Goal: Task Accomplishment & Management: Manage account settings

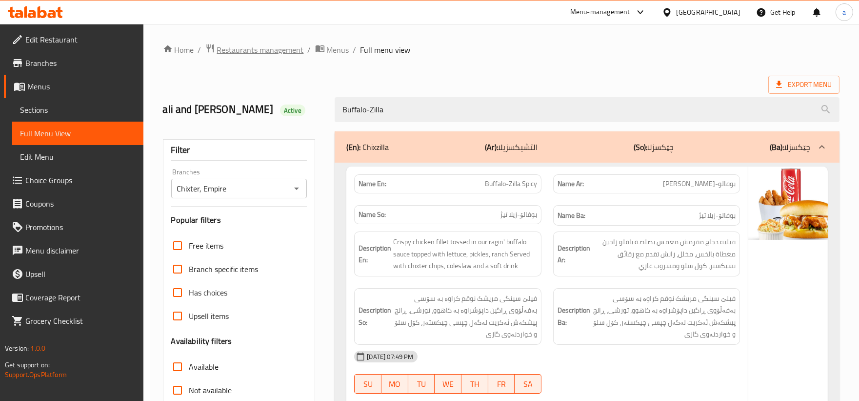
click at [280, 51] on span "Restaurants management" at bounding box center [260, 50] width 87 height 12
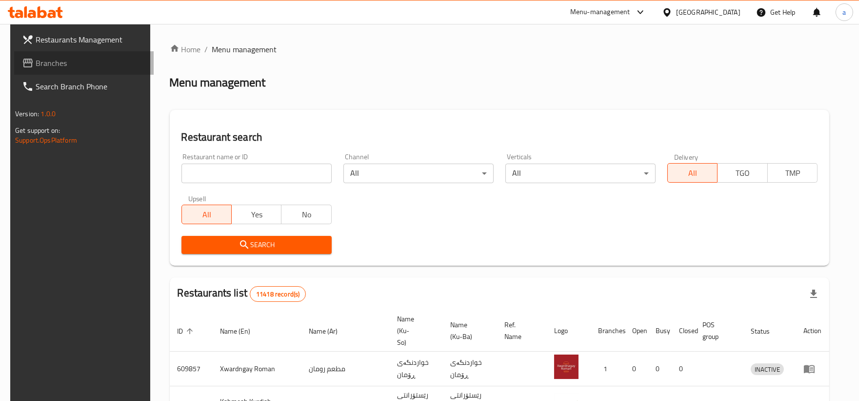
click at [71, 64] on span "Branches" at bounding box center [91, 63] width 110 height 12
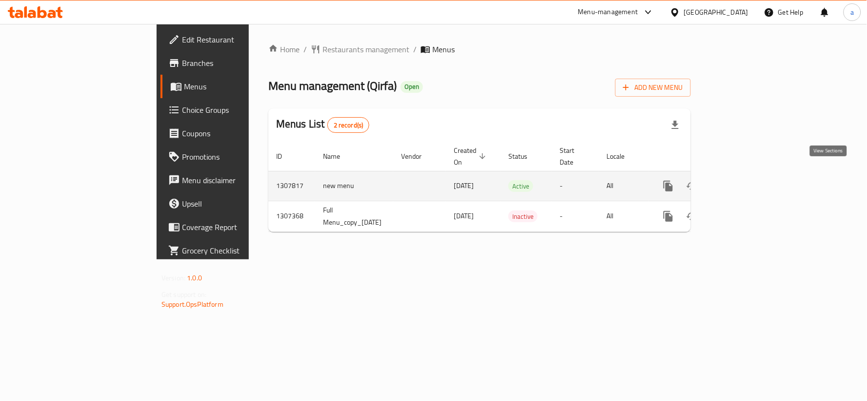
click at [745, 180] on icon "enhanced table" at bounding box center [739, 186] width 12 height 12
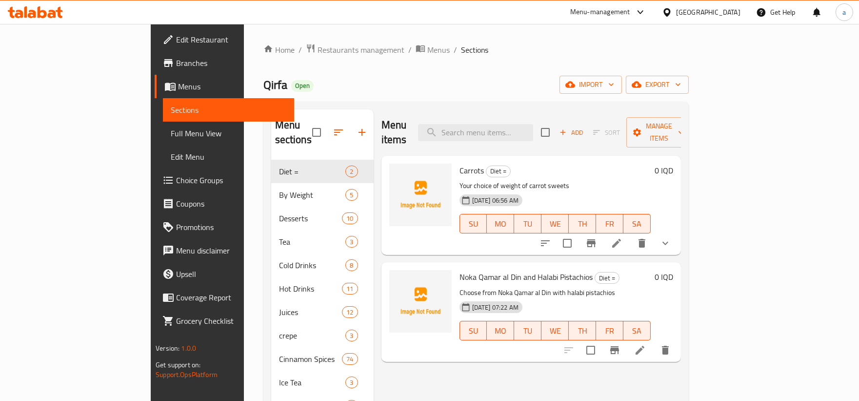
click at [171, 131] on span "Full Menu View" at bounding box center [229, 133] width 116 height 12
click at [171, 108] on span "Sections" at bounding box center [229, 110] width 116 height 12
click at [681, 82] on span "export" at bounding box center [657, 85] width 47 height 12
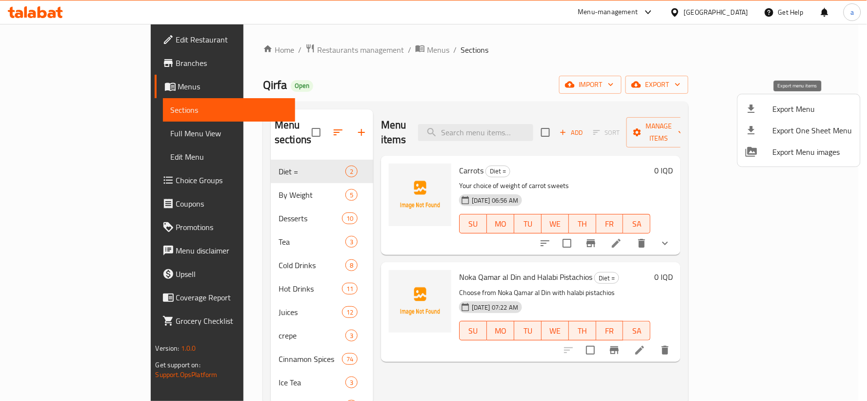
click at [778, 118] on li "Export Menu" at bounding box center [799, 108] width 122 height 21
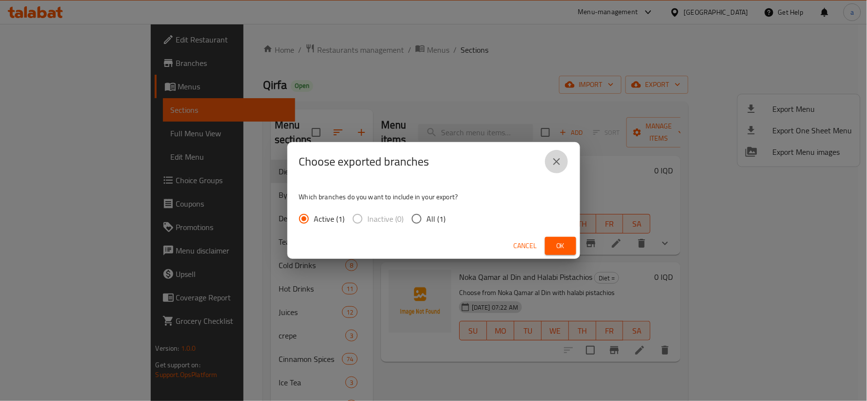
click at [555, 159] on icon "close" at bounding box center [557, 162] width 12 height 12
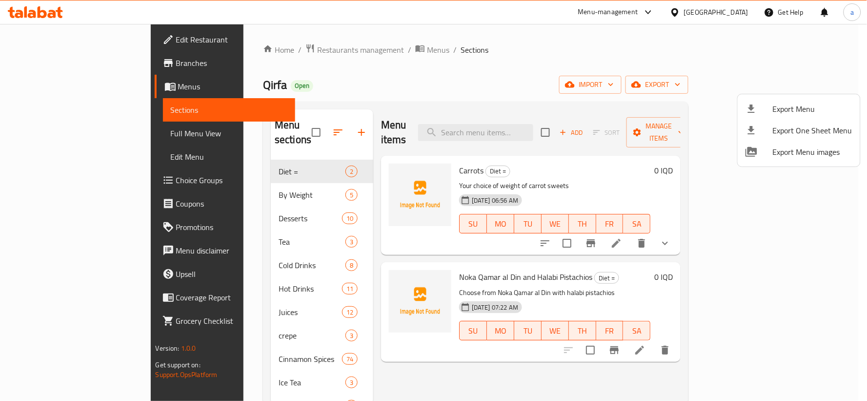
click at [735, 90] on div at bounding box center [433, 200] width 867 height 401
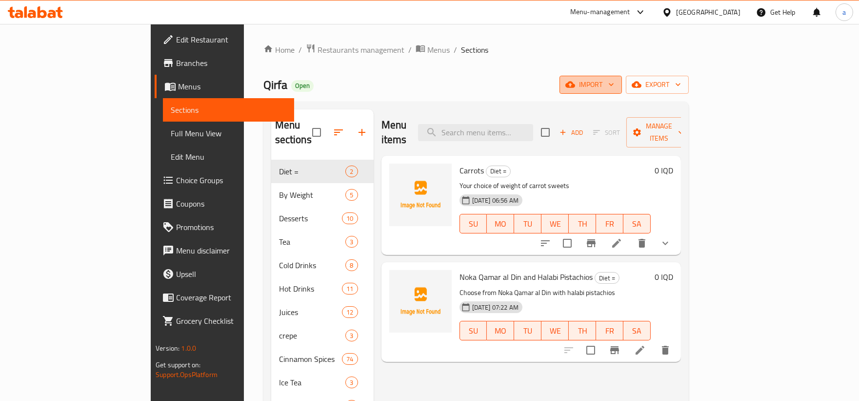
click at [614, 90] on span "import" at bounding box center [590, 85] width 47 height 12
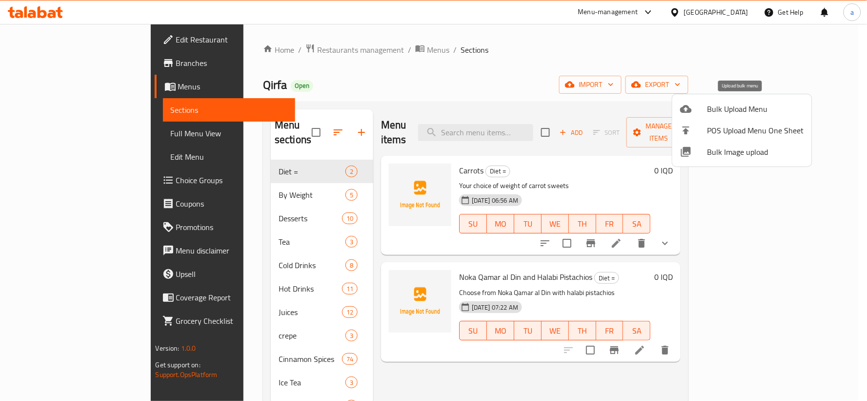
click at [710, 105] on span "Bulk Upload Menu" at bounding box center [755, 109] width 97 height 12
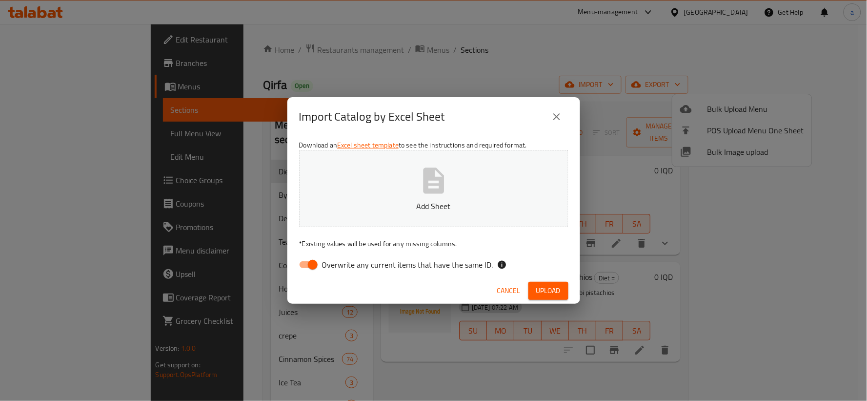
click at [305, 261] on input "Overwrite any current items that have the same ID." at bounding box center [313, 264] width 56 height 19
checkbox input "false"
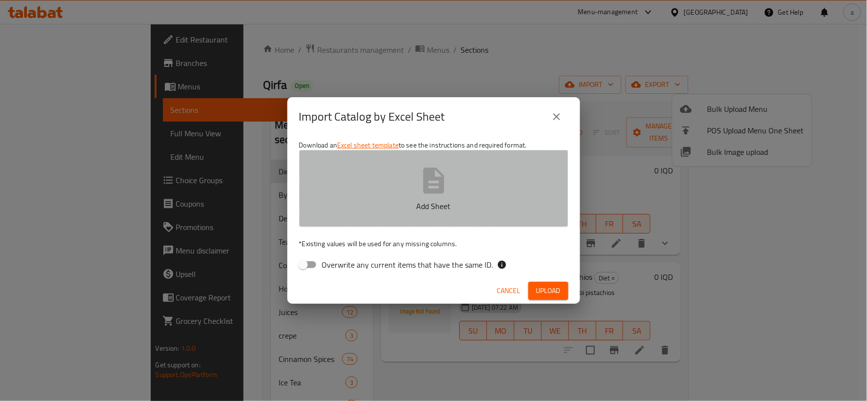
click at [404, 187] on button "Add Sheet" at bounding box center [433, 188] width 269 height 77
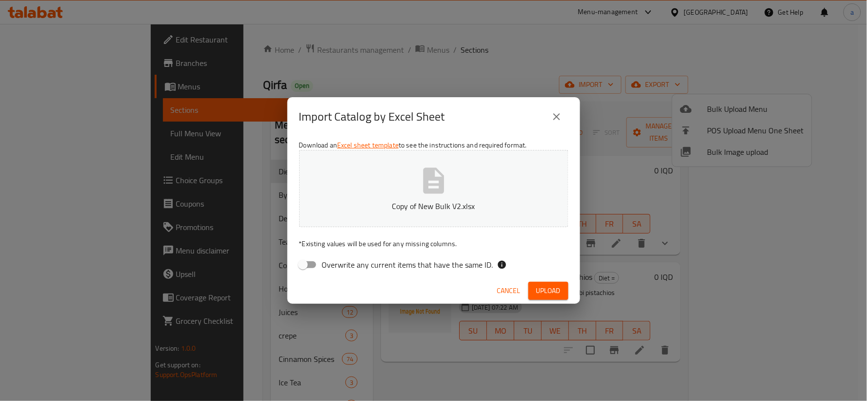
click at [541, 288] on span "Upload" at bounding box center [548, 290] width 24 height 12
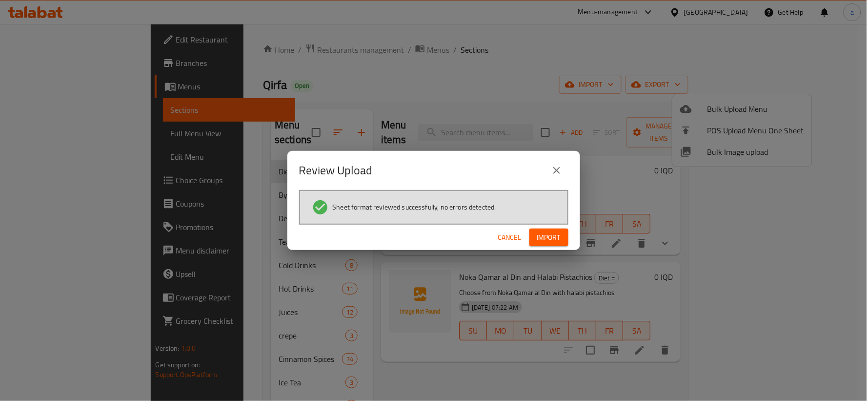
click at [560, 232] on span "Import" at bounding box center [548, 237] width 23 height 12
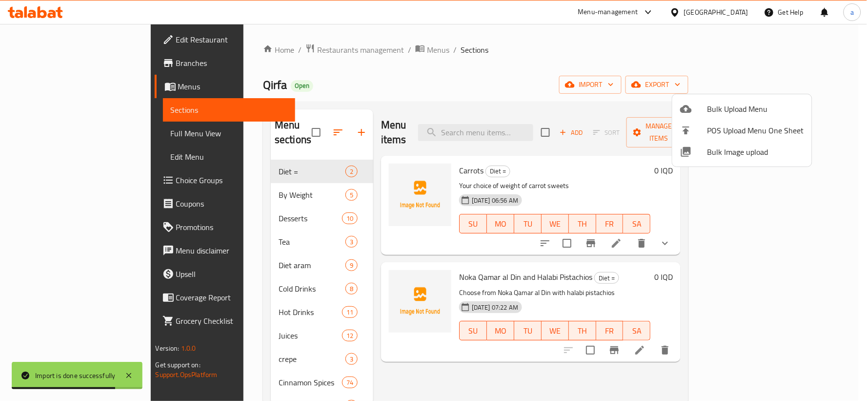
click at [223, 253] on div at bounding box center [433, 200] width 867 height 401
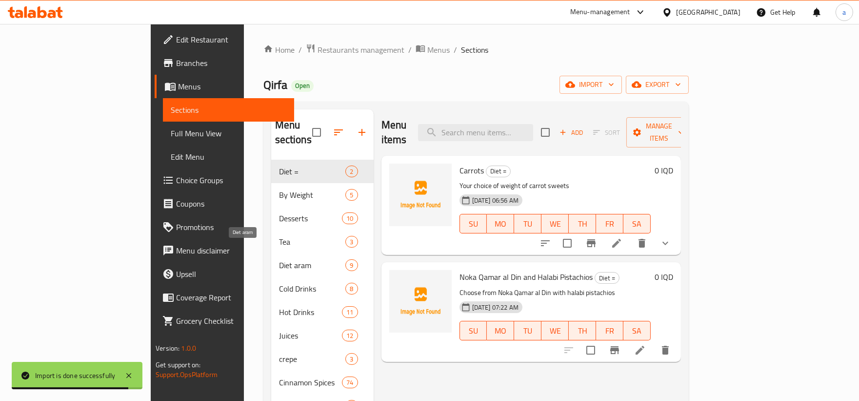
click at [279, 259] on span "Diet aram" at bounding box center [312, 265] width 67 height 12
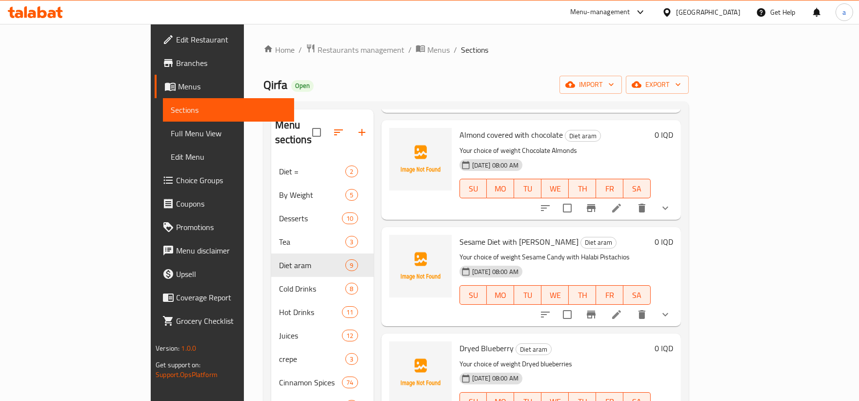
scroll to position [181, 0]
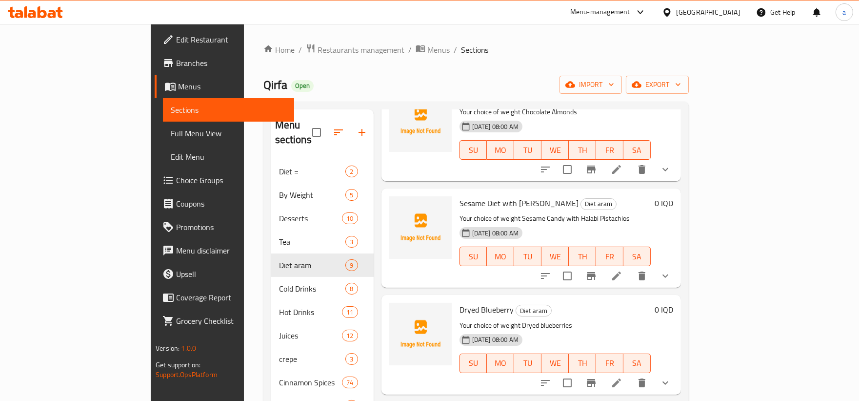
click at [171, 135] on span "Full Menu View" at bounding box center [229, 133] width 116 height 12
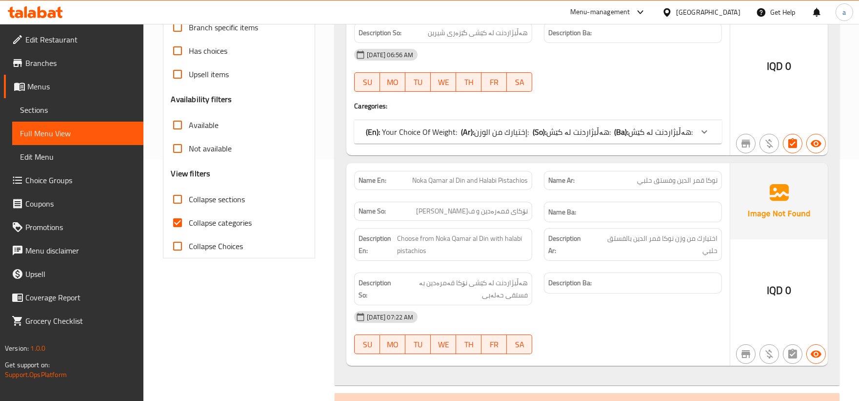
scroll to position [271, 0]
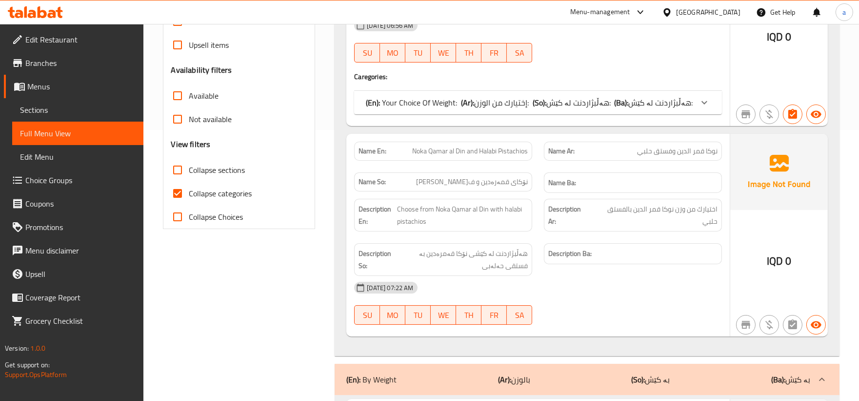
click at [235, 193] on span "Collapse categories" at bounding box center [220, 193] width 63 height 12
click at [189, 193] on input "Collapse categories" at bounding box center [177, 192] width 23 height 23
checkbox input "false"
click at [199, 173] on span "Collapse sections" at bounding box center [217, 170] width 56 height 12
click at [189, 173] on input "Collapse sections" at bounding box center [177, 169] width 23 height 23
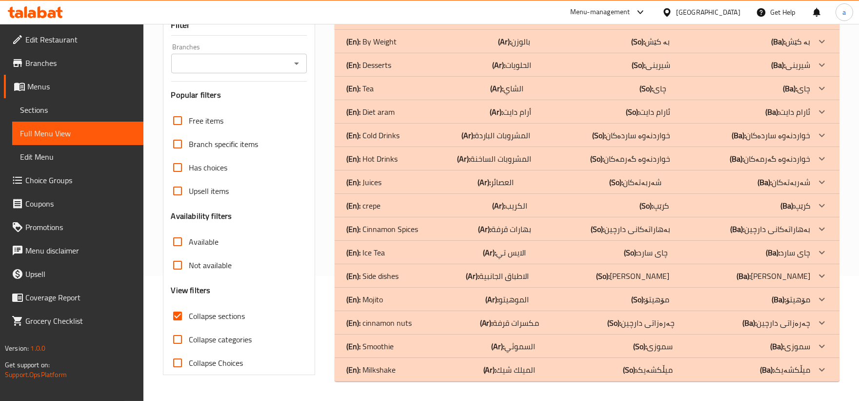
scroll to position [125, 0]
click at [405, 113] on div "(En): Diet aram (Ar): أرام دايت (So): ئارام دایت (Ba): ئارام دایت" at bounding box center [578, 112] width 464 height 12
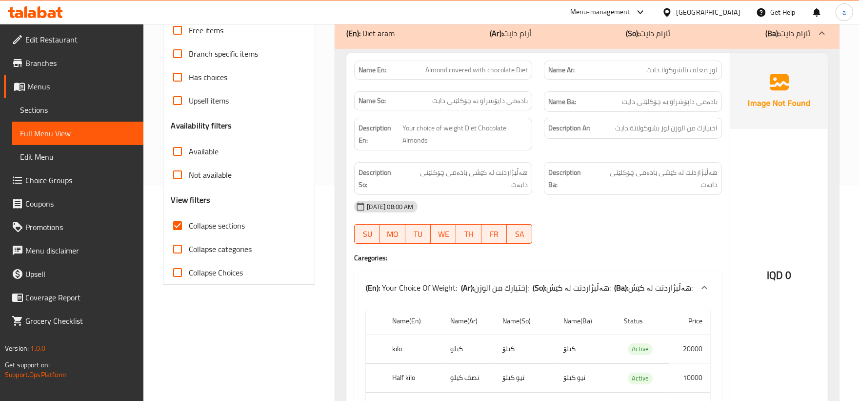
scroll to position [216, 0]
click at [194, 222] on span "Collapse sections" at bounding box center [217, 225] width 56 height 12
click at [189, 222] on input "Collapse sections" at bounding box center [177, 224] width 23 height 23
checkbox input "false"
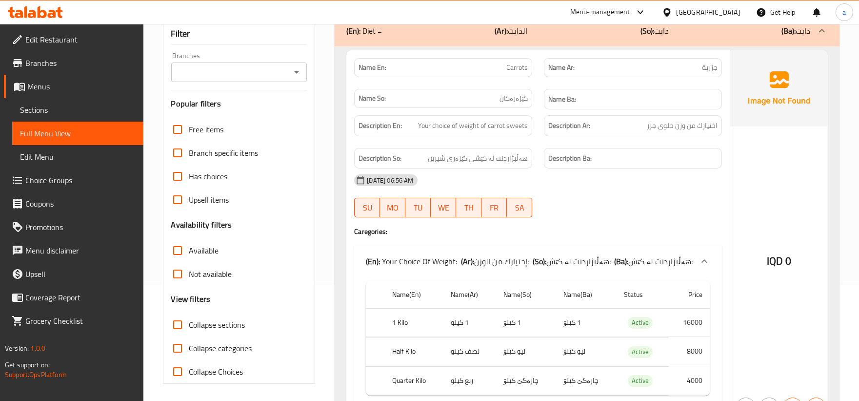
scroll to position [90, 0]
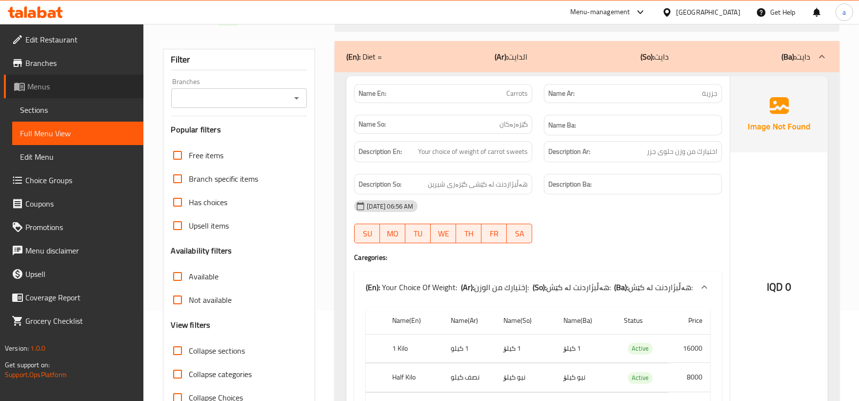
click at [50, 86] on span "Menus" at bounding box center [81, 86] width 108 height 12
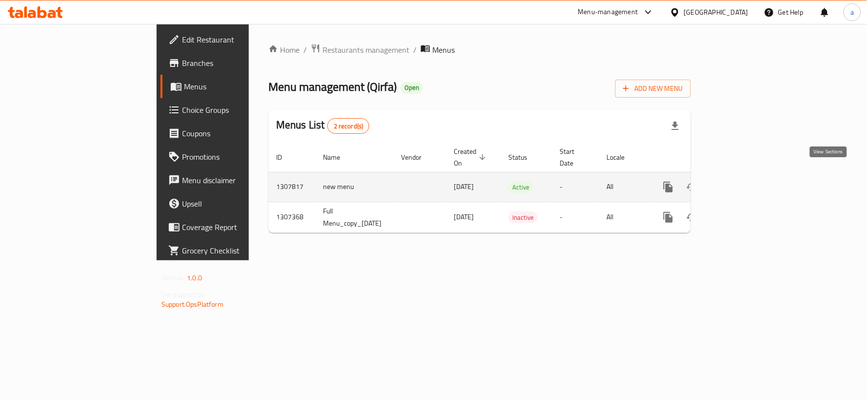
click at [745, 181] on icon "enhanced table" at bounding box center [739, 187] width 12 height 12
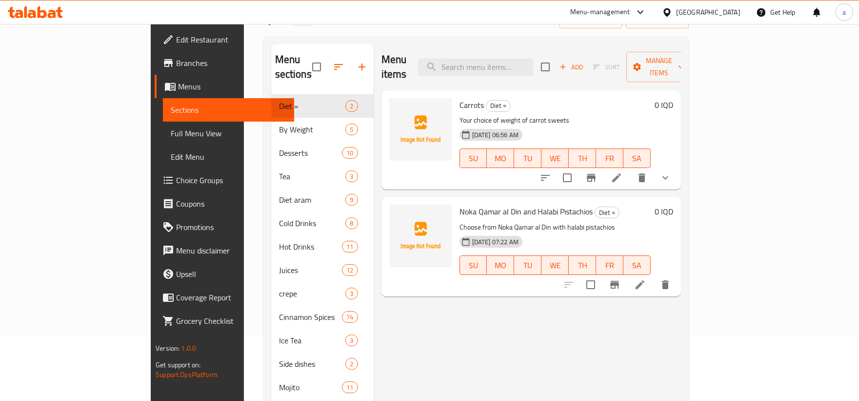
scroll to position [90, 0]
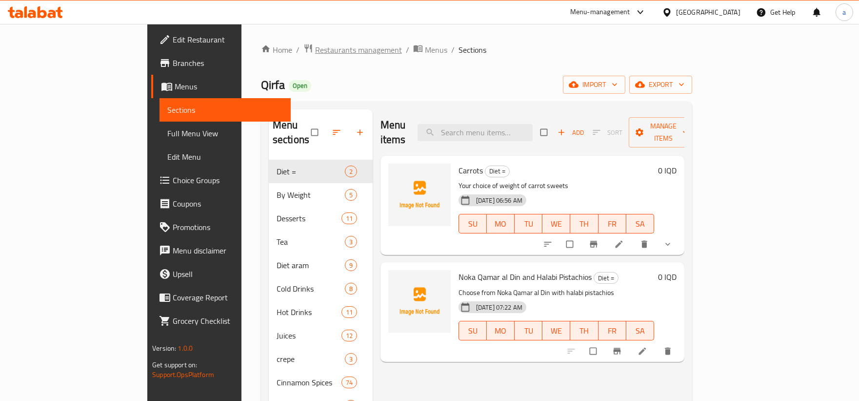
click at [315, 52] on span "Restaurants management" at bounding box center [358, 50] width 87 height 12
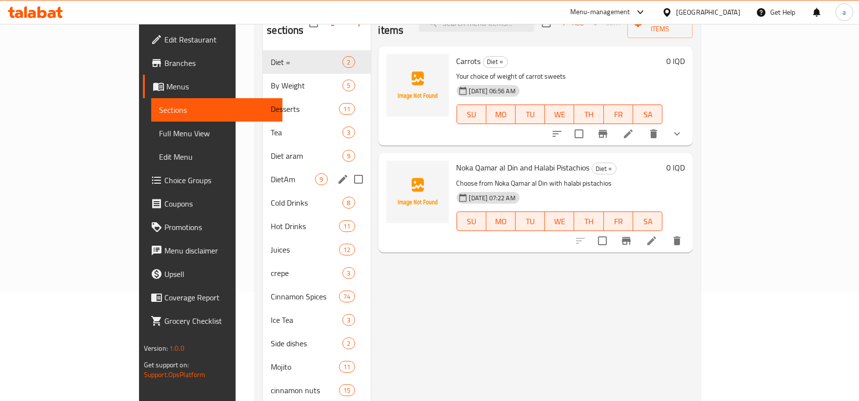
scroll to position [83, 0]
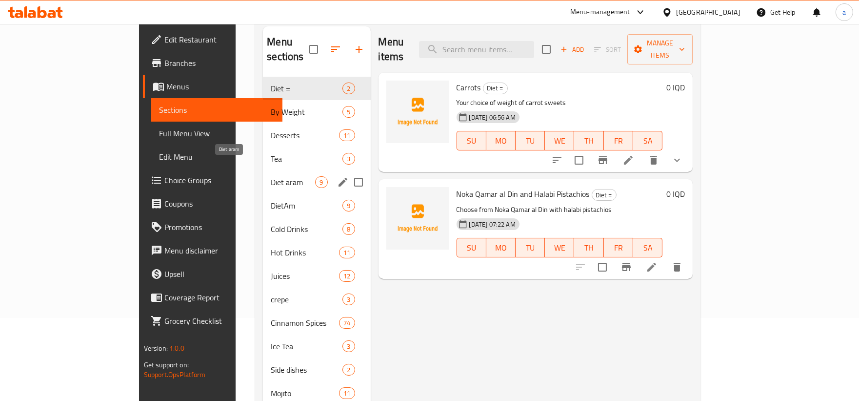
click at [271, 176] on span "Diet aram" at bounding box center [293, 182] width 44 height 12
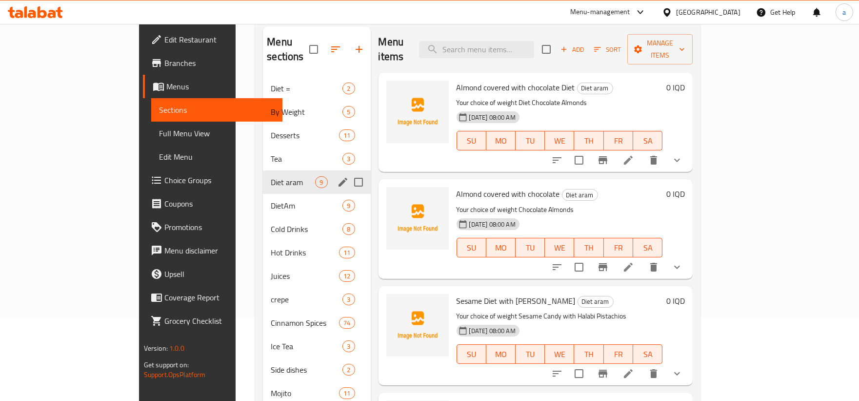
click at [348, 173] on input "Menu sections" at bounding box center [358, 182] width 20 height 20
checkbox input "true"
click at [324, 46] on icon "button" at bounding box center [330, 49] width 12 height 12
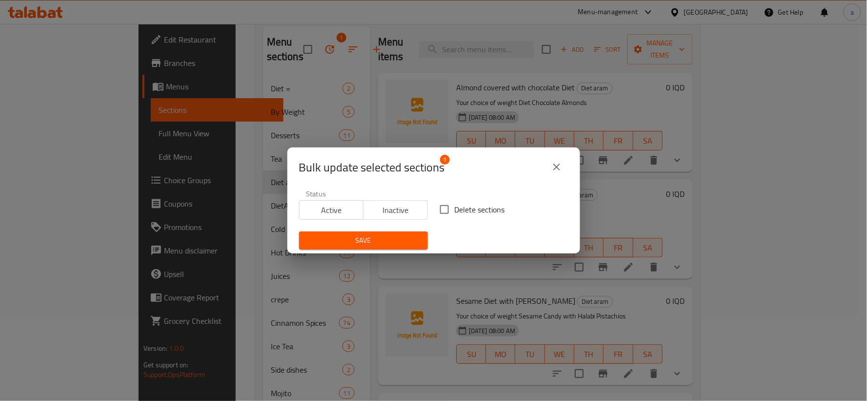
click at [557, 169] on icon "close" at bounding box center [557, 167] width 12 height 12
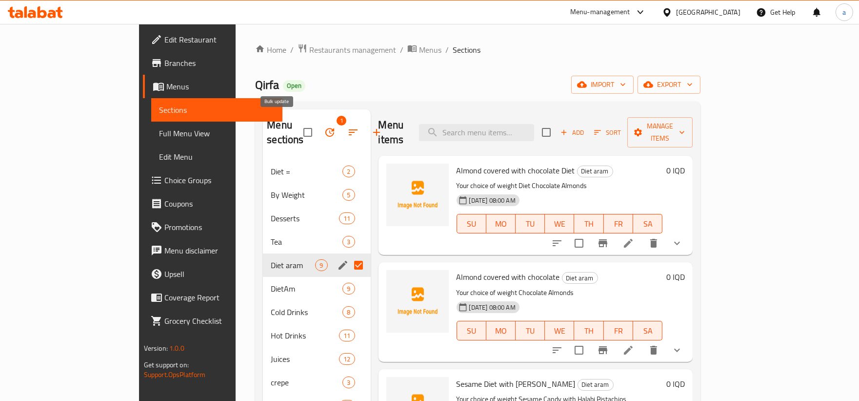
click at [325, 128] on icon "button" at bounding box center [329, 132] width 9 height 9
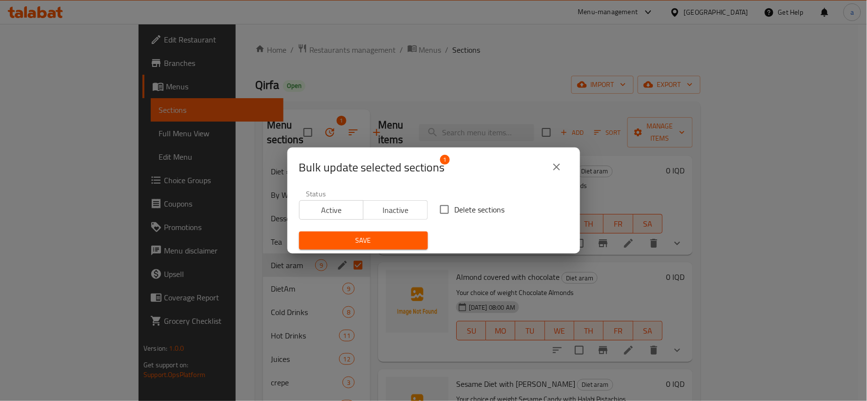
click at [455, 206] on span "Delete sections" at bounding box center [480, 209] width 50 height 12
click at [452, 206] on input "Delete sections" at bounding box center [444, 209] width 20 height 20
checkbox input "true"
click at [389, 241] on span "Save" at bounding box center [363, 240] width 113 height 12
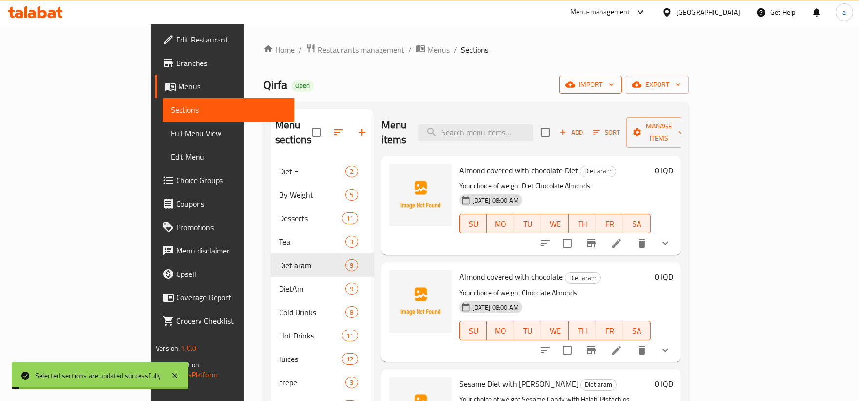
click at [614, 85] on span "import" at bounding box center [590, 85] width 47 height 12
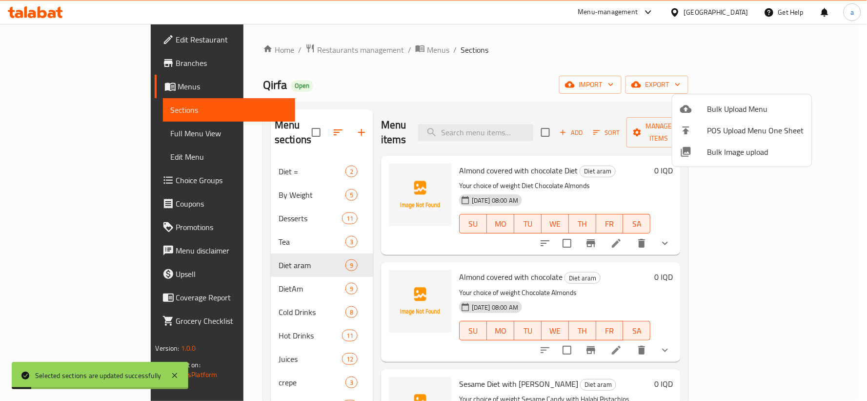
click at [725, 106] on span "Bulk Upload Menu" at bounding box center [755, 109] width 97 height 12
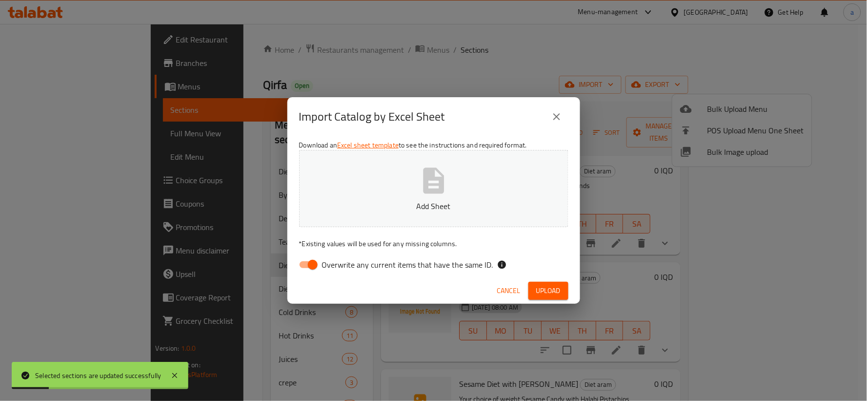
click at [427, 186] on icon "button" at bounding box center [433, 180] width 21 height 26
click at [308, 261] on input "Overwrite any current items that have the same ID." at bounding box center [313, 264] width 56 height 19
checkbox input "false"
click at [534, 290] on button "Upload" at bounding box center [548, 291] width 40 height 18
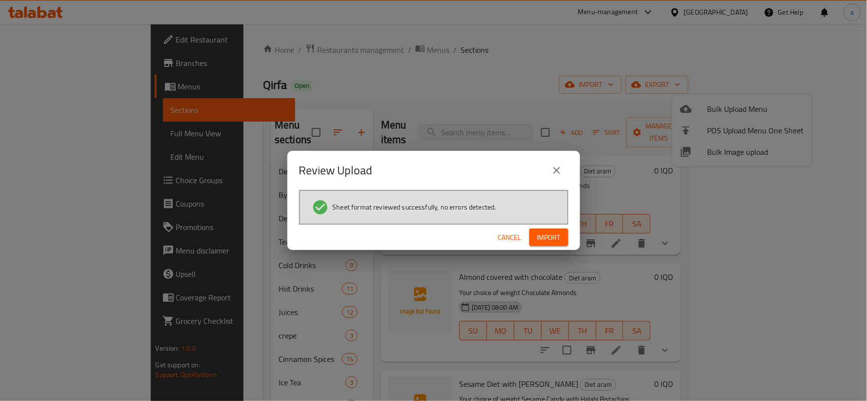
click at [554, 235] on span "Import" at bounding box center [548, 237] width 23 height 12
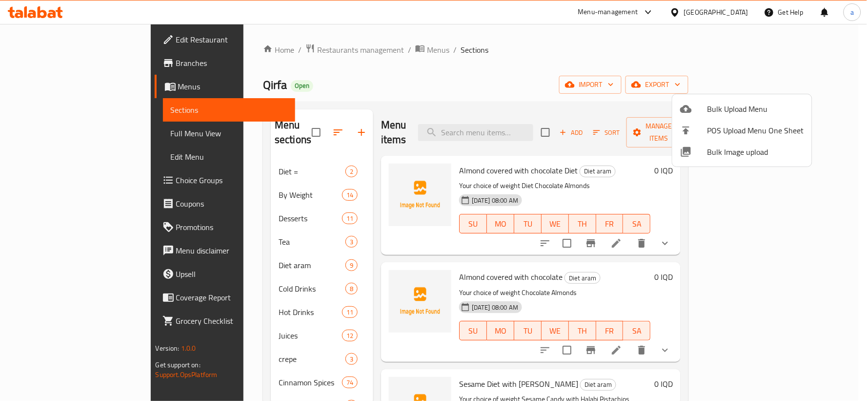
click at [195, 254] on div at bounding box center [433, 200] width 867 height 401
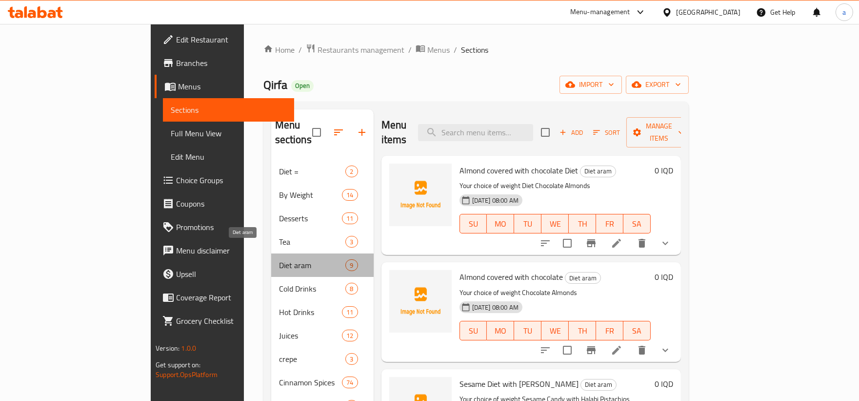
click at [279, 259] on span "Diet aram" at bounding box center [312, 265] width 67 height 12
click at [556, 122] on input "checkbox" at bounding box center [545, 132] width 20 height 20
checkbox input "true"
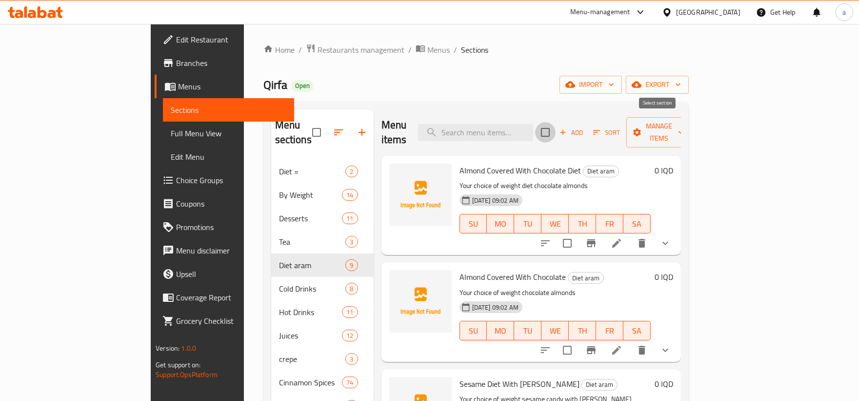
checkbox input "true"
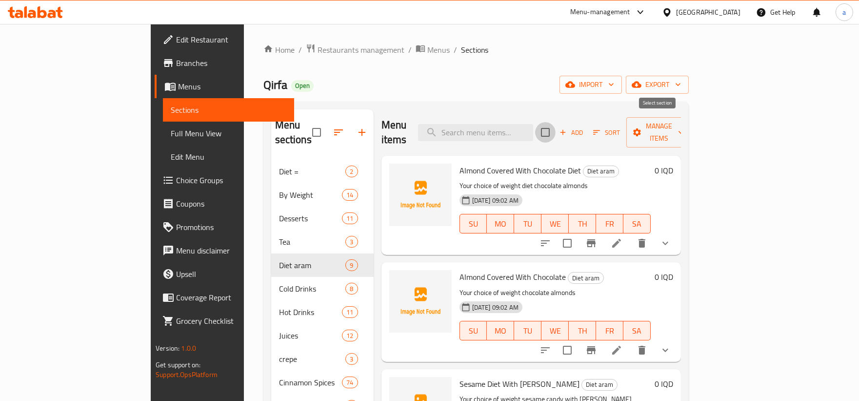
checkbox input "true"
click at [684, 126] on span "Manage items" at bounding box center [659, 132] width 50 height 24
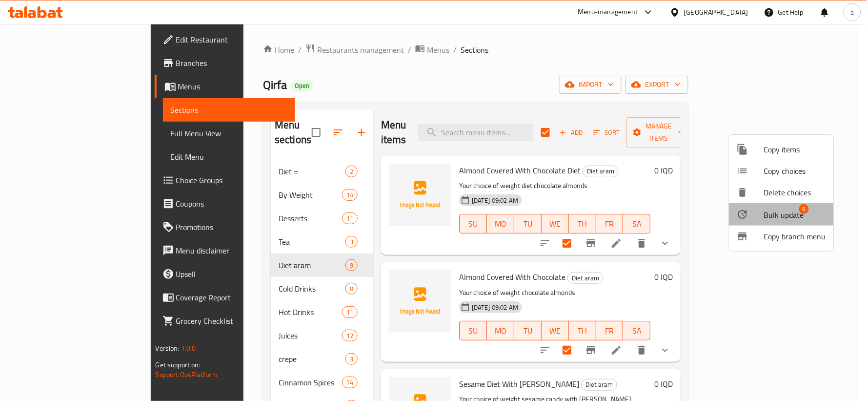
click at [777, 217] on span "Bulk update" at bounding box center [784, 215] width 40 height 12
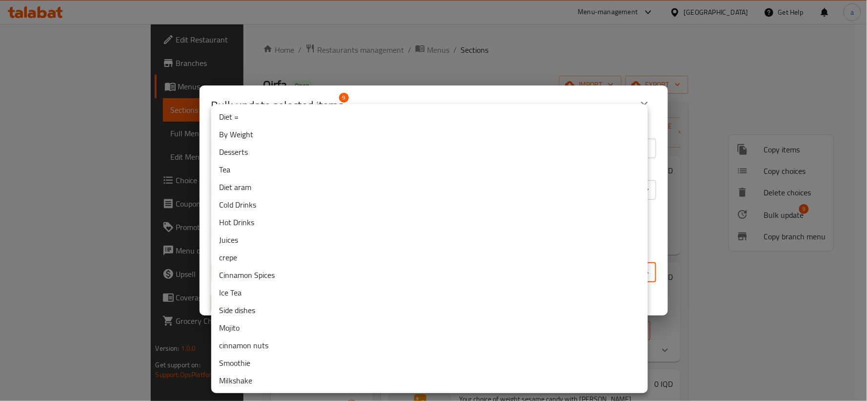
click at [637, 269] on body "​ Menu-management Iraq Get Help a Edit Restaurant Branches Menus Sections Full …" at bounding box center [433, 212] width 867 height 377
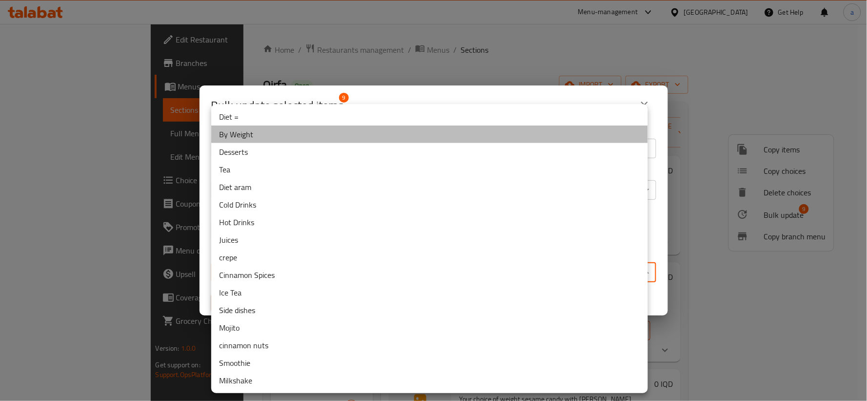
click at [263, 135] on li "By Weight" at bounding box center [429, 134] width 437 height 18
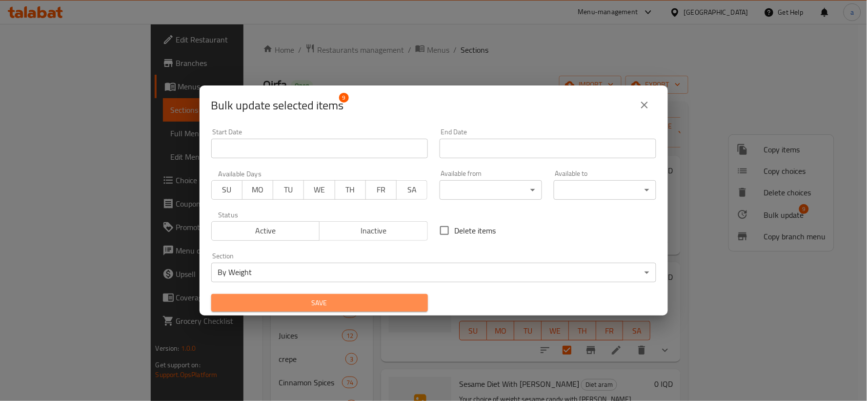
click at [332, 304] on span "Save" at bounding box center [319, 303] width 201 height 12
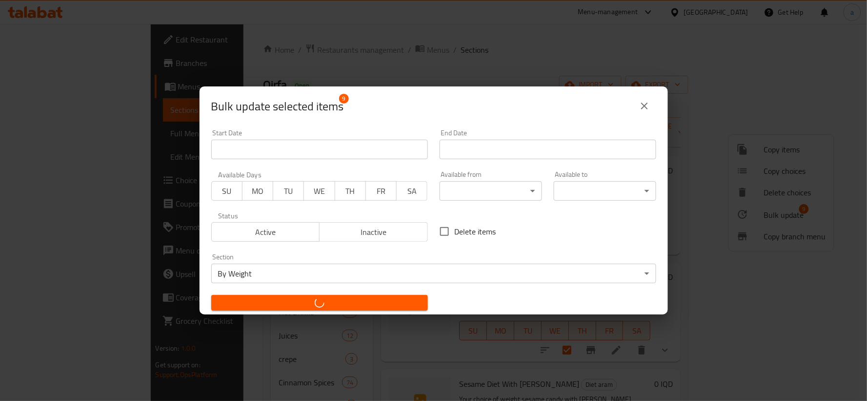
checkbox input "false"
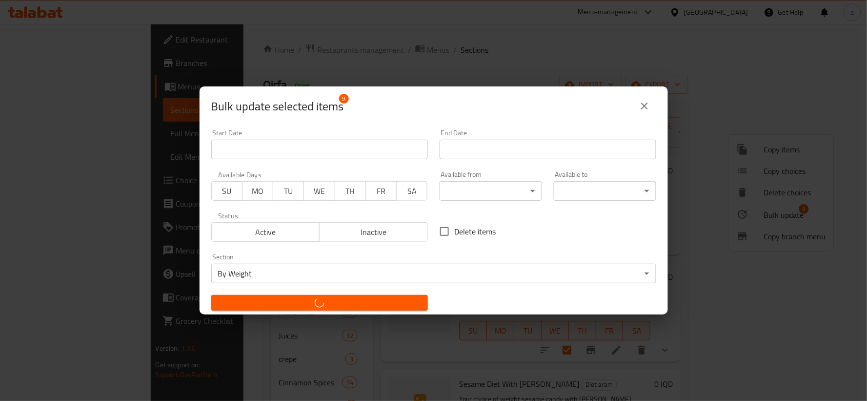
checkbox input "false"
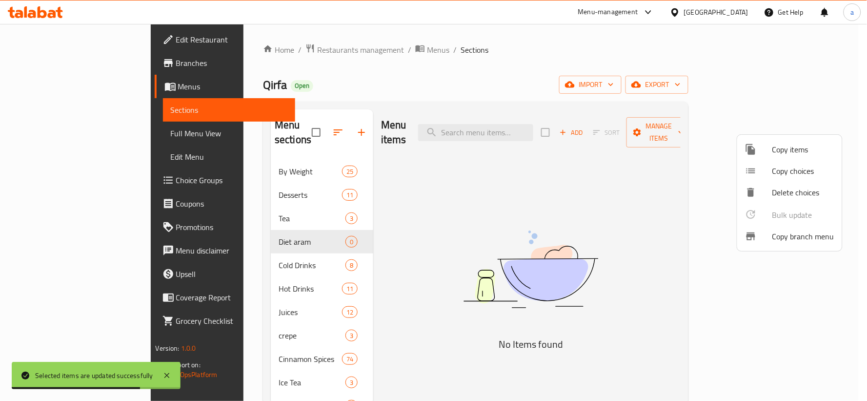
click at [284, 231] on div at bounding box center [433, 200] width 867 height 401
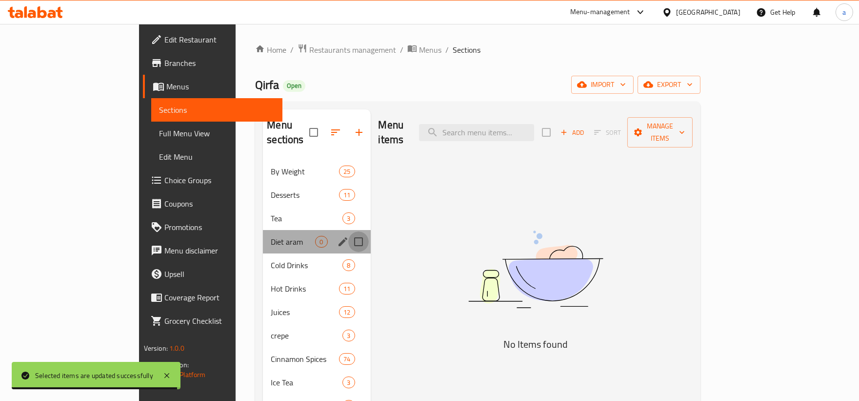
click at [348, 231] on input "Menu sections" at bounding box center [358, 241] width 20 height 20
checkbox input "true"
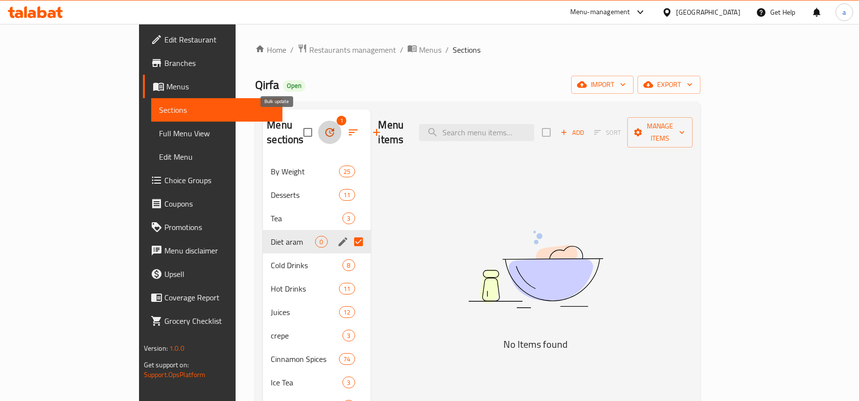
click at [325, 128] on icon "button" at bounding box center [329, 132] width 9 height 9
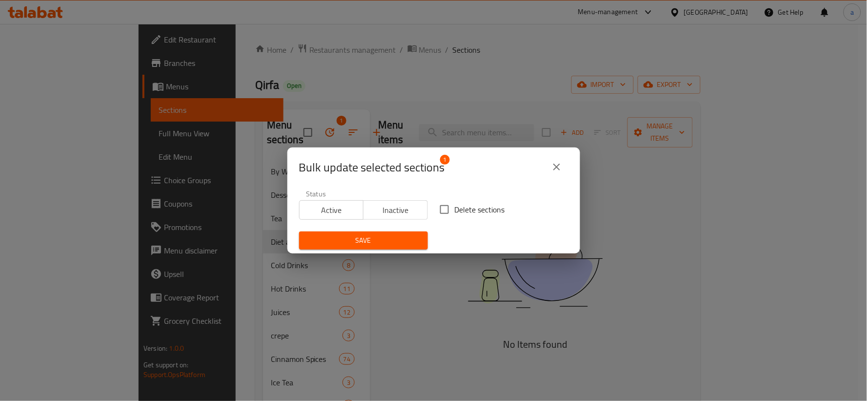
click at [459, 207] on span "Delete sections" at bounding box center [480, 209] width 50 height 12
click at [455, 207] on input "Delete sections" at bounding box center [444, 209] width 20 height 20
checkbox input "true"
click at [372, 238] on span "Save" at bounding box center [363, 240] width 113 height 12
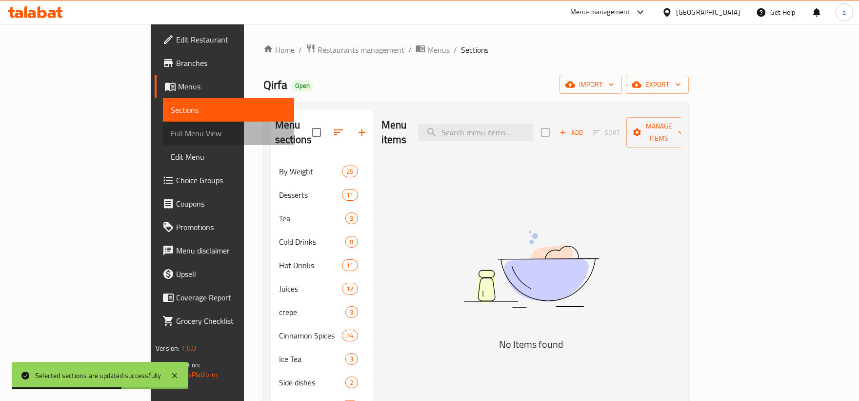
click at [171, 134] on span "Full Menu View" at bounding box center [229, 133] width 116 height 12
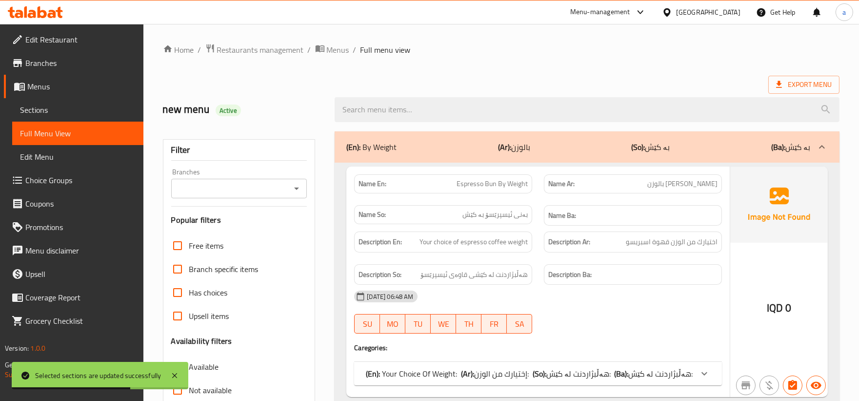
scroll to position [181, 0]
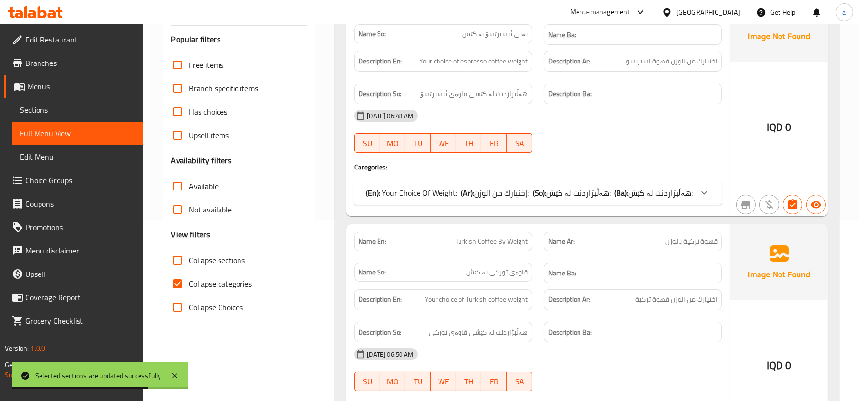
click at [174, 280] on input "Collapse categories" at bounding box center [177, 283] width 23 height 23
checkbox input "false"
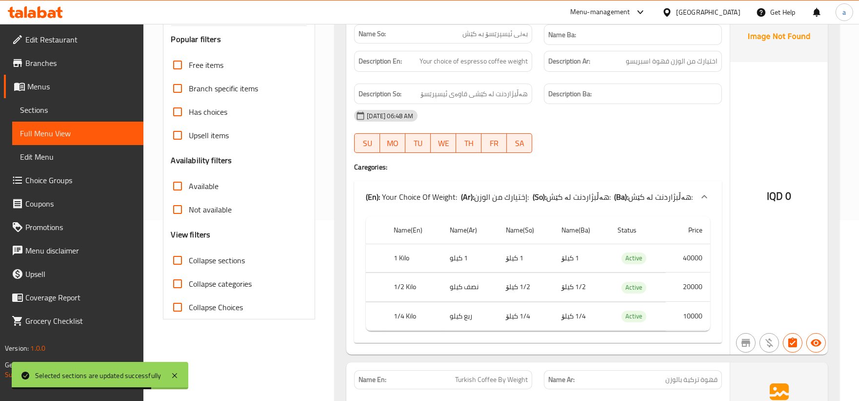
click at [178, 259] on input "Collapse sections" at bounding box center [177, 259] width 23 height 23
checkbox input "true"
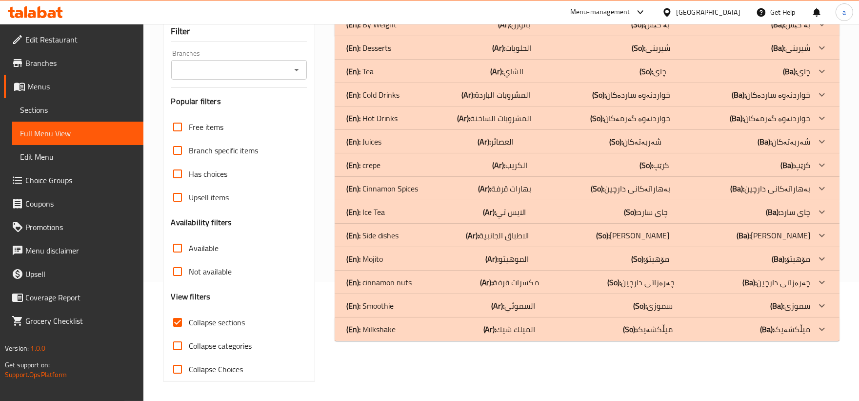
scroll to position [28, 0]
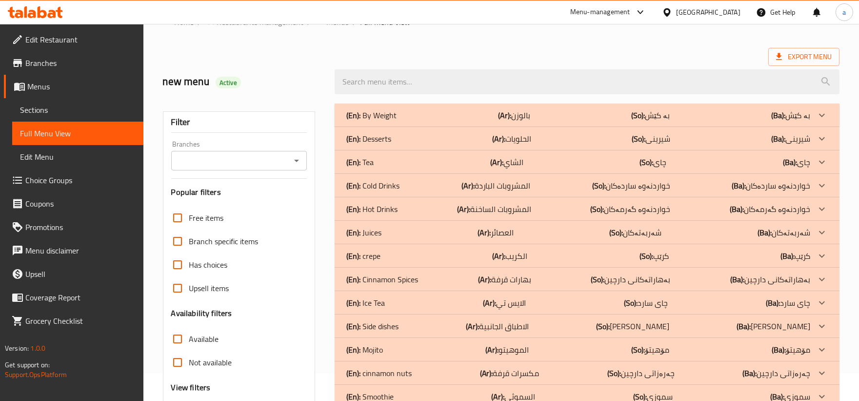
click at [426, 120] on div "(En): By Weight (Ar): بالوزن (So): بە کێش (Ba): بە کێش" at bounding box center [578, 115] width 464 height 12
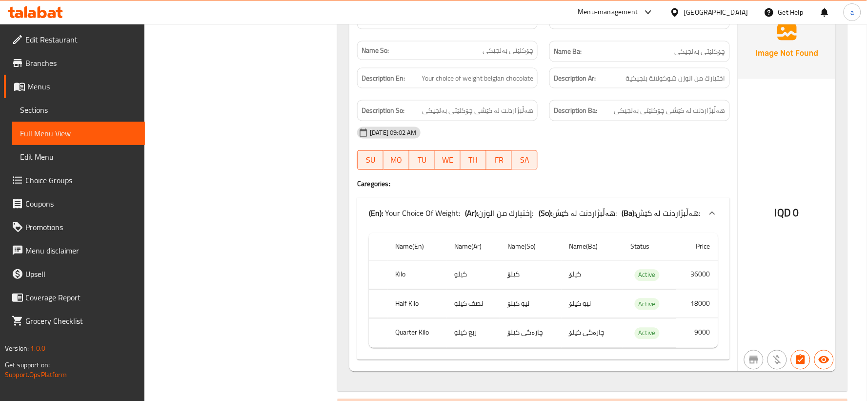
scroll to position [0, 0]
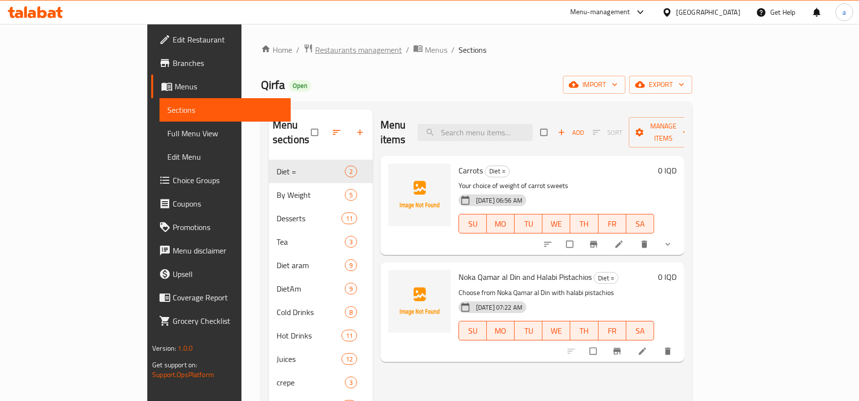
click at [315, 50] on span "Restaurants management" at bounding box center [358, 50] width 87 height 12
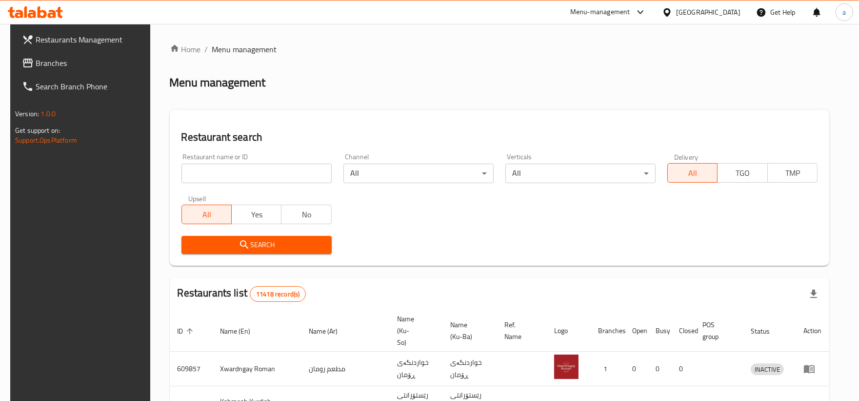
click at [272, 172] on input "search" at bounding box center [256, 173] width 150 height 20
paste input "775328"
type input "775328"
click at [65, 60] on span "Branches" at bounding box center [91, 63] width 110 height 12
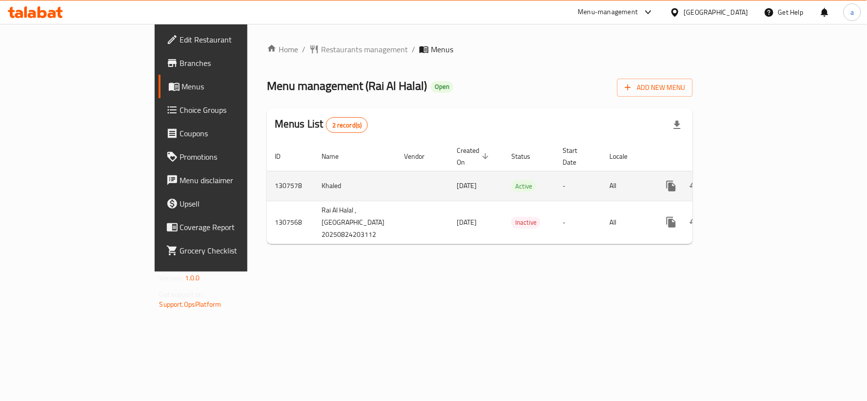
click at [746, 181] on icon "enhanced table" at bounding box center [741, 185] width 9 height 9
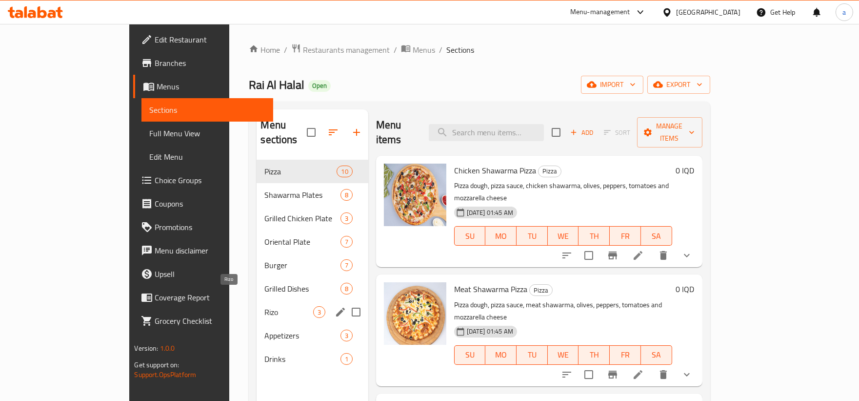
scroll to position [90, 0]
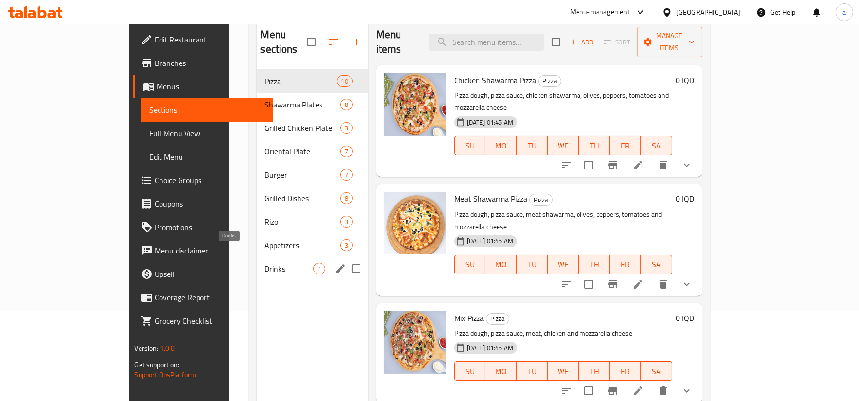
click at [257, 257] on div "Drinks 1" at bounding box center [312, 268] width 111 height 23
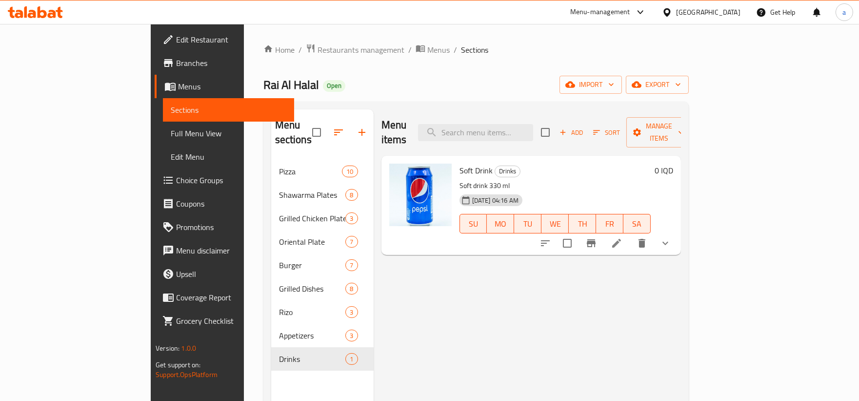
scroll to position [90, 0]
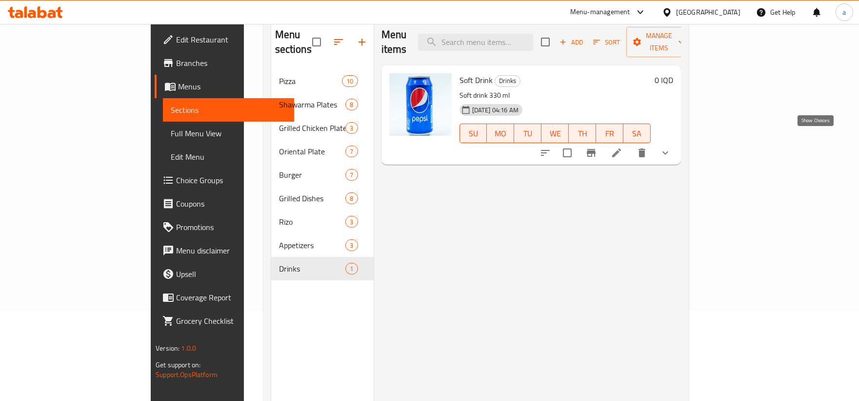
click at [671, 147] on icon "show more" at bounding box center [666, 153] width 12 height 12
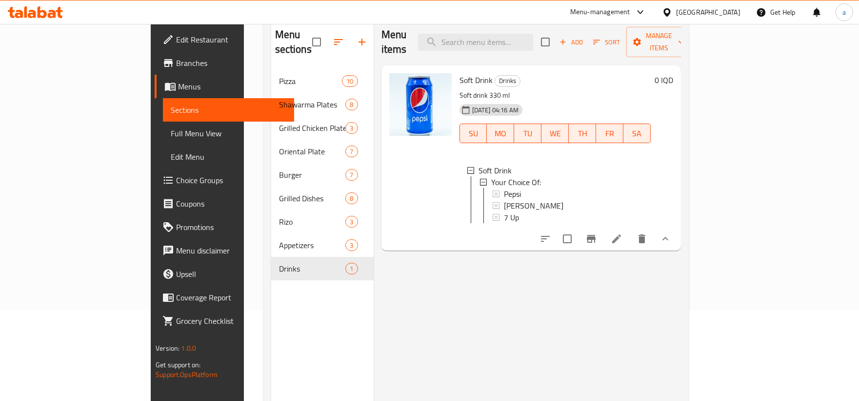
click at [630, 232] on li at bounding box center [616, 239] width 27 height 18
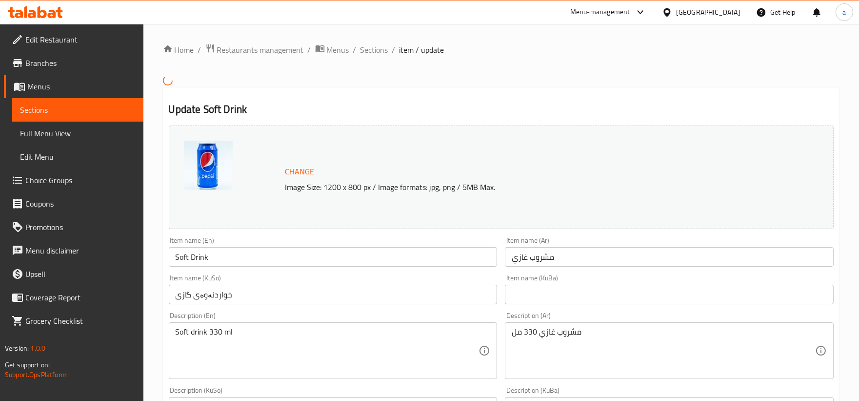
scroll to position [90, 0]
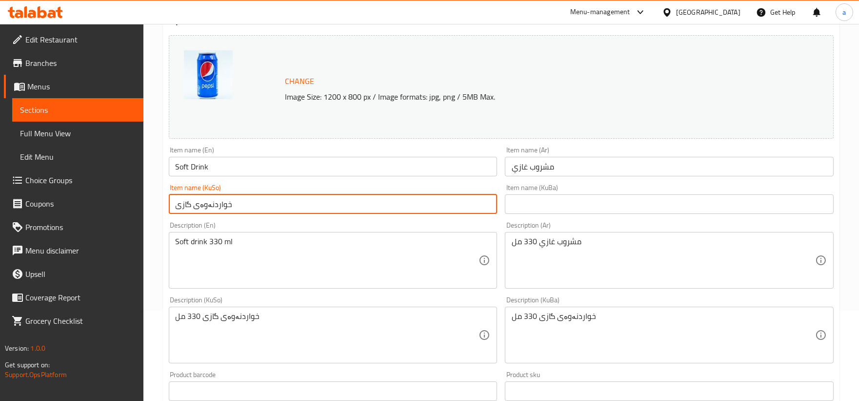
drag, startPoint x: 367, startPoint y: 203, endPoint x: 147, endPoint y: 204, distance: 219.5
click at [147, 204] on div "Home / Restaurants management / Menus / Sections / item / update Update Soft Dr…" at bounding box center [501, 346] width 716 height 825
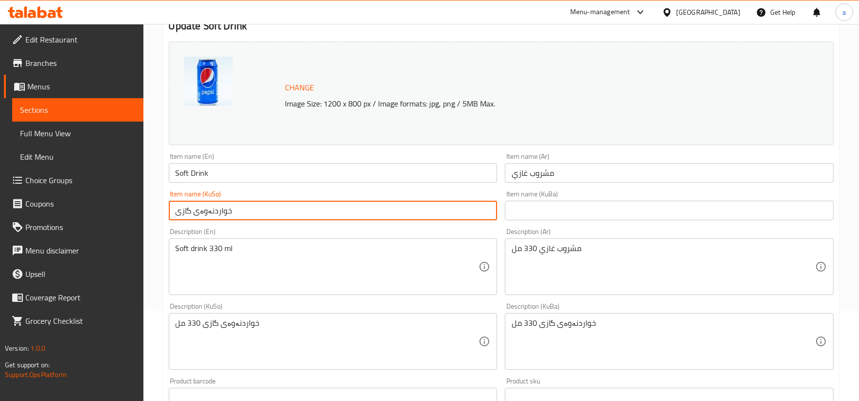
click at [543, 225] on div "Description (Ar) مشروب غازي 330 مل Description (Ar)" at bounding box center [669, 261] width 337 height 75
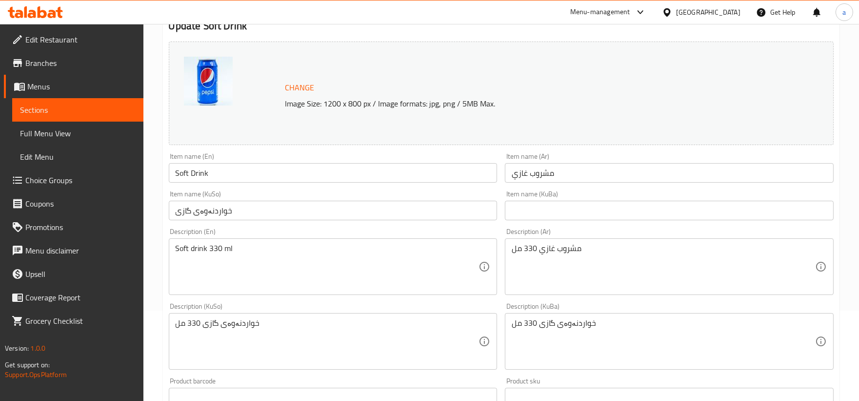
click at [540, 214] on input "text" at bounding box center [669, 211] width 329 height 20
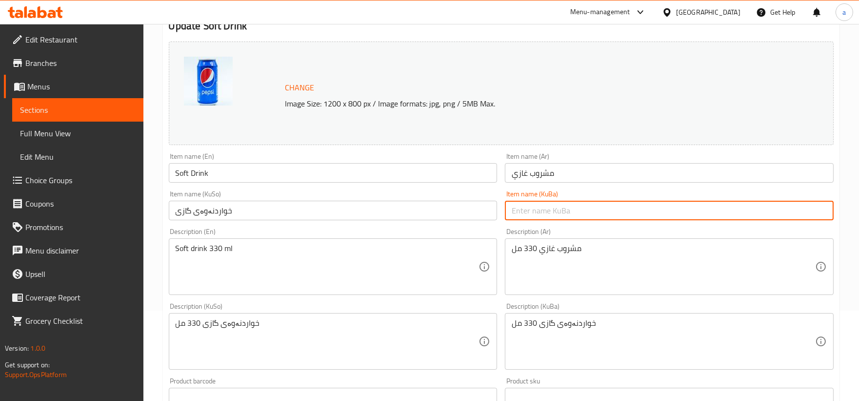
paste input "خواردنەوەی گازی"
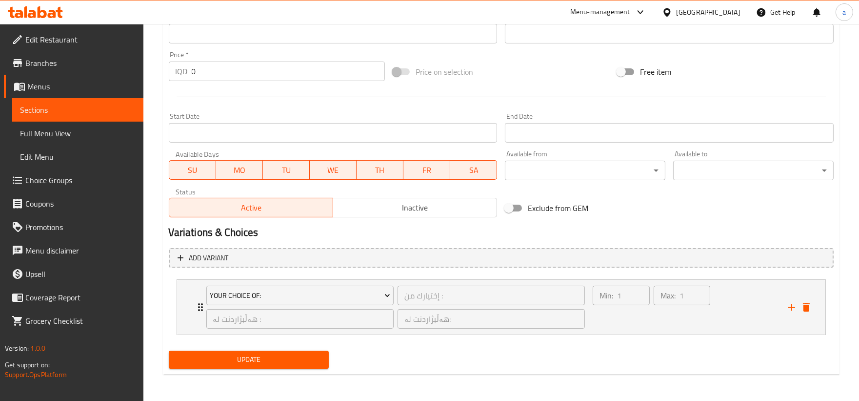
type input "خواردنەوەی گازی"
click at [273, 354] on span "Update" at bounding box center [249, 359] width 145 height 12
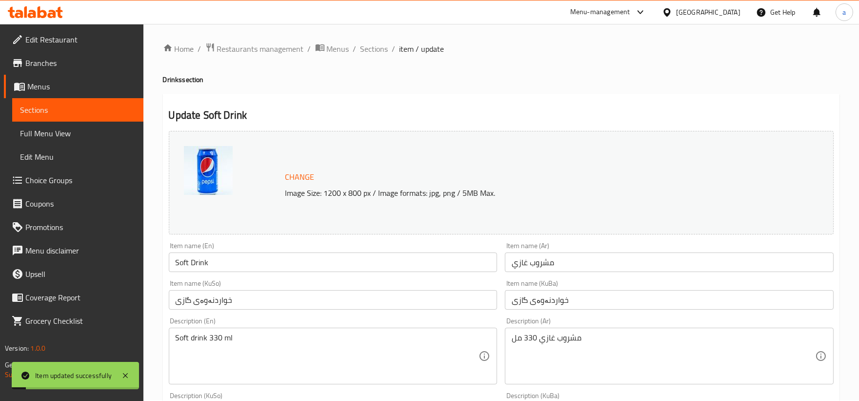
scroll to position [0, 0]
click at [377, 50] on span "Sections" at bounding box center [375, 50] width 28 height 12
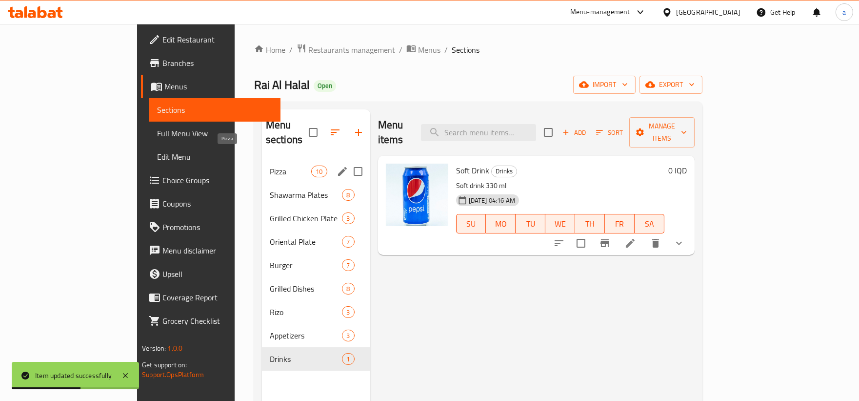
click at [270, 165] on span "Pizza" at bounding box center [290, 171] width 41 height 12
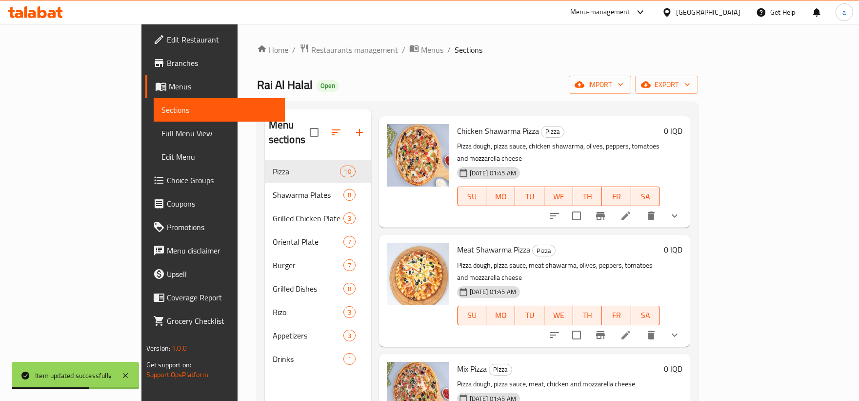
scroll to position [90, 0]
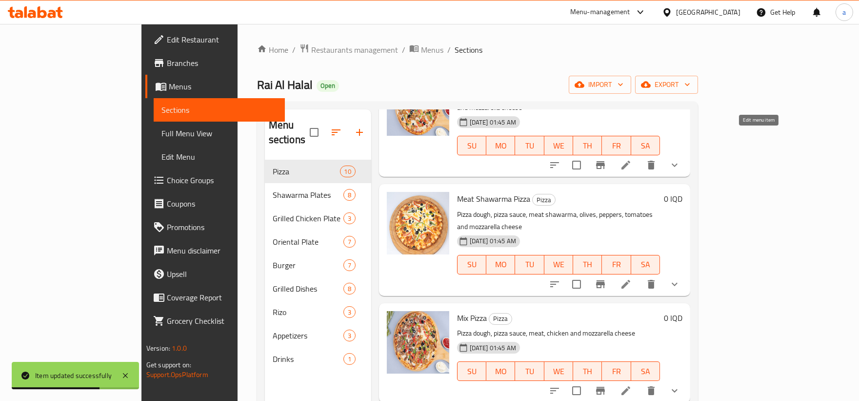
click at [632, 159] on icon at bounding box center [626, 165] width 12 height 12
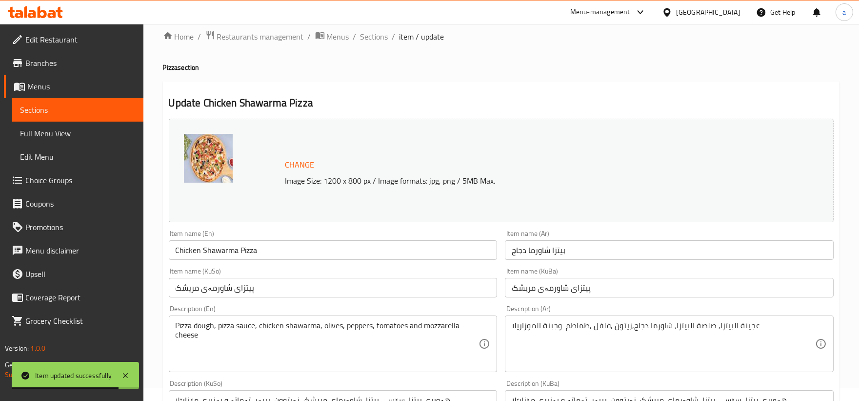
scroll to position [181, 0]
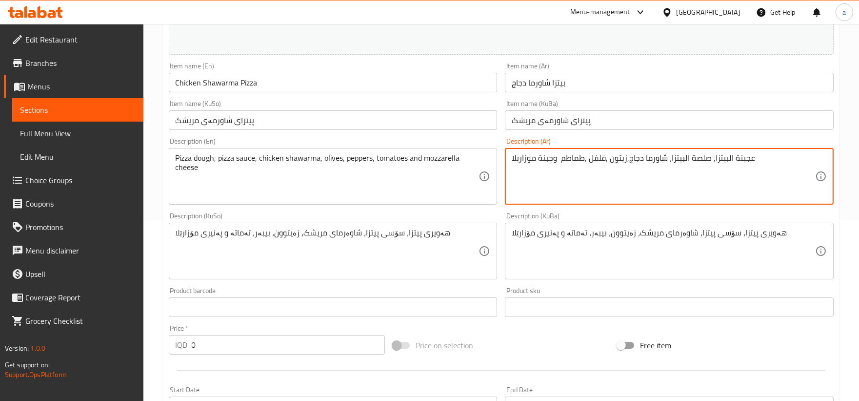
click at [681, 161] on textarea "عجينة البيتزا, صلصة البيتزا، شاورما دجاج,زيتون ,فلفل ,طماطم وجبنة موزاريلا" at bounding box center [663, 176] width 303 height 46
click at [721, 159] on textarea "عجينة البيتزا, صلصة بيتزا، شاورما دجاج,زيتون ,فلفل ,طماطم وجبنة موزاريلا" at bounding box center [663, 176] width 303 height 46
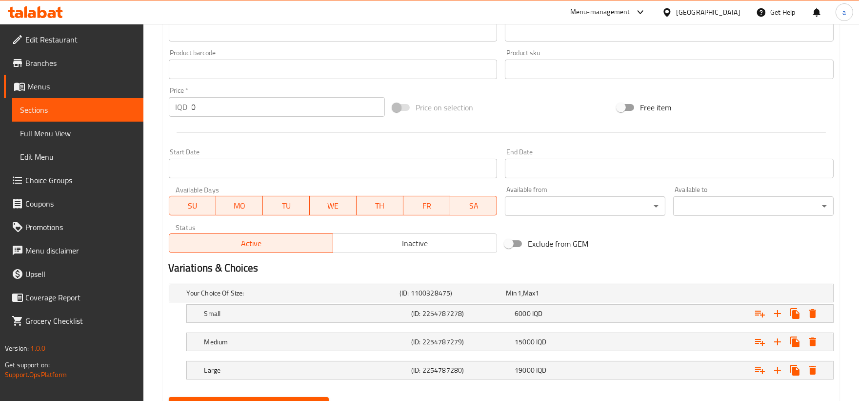
scroll to position [465, 0]
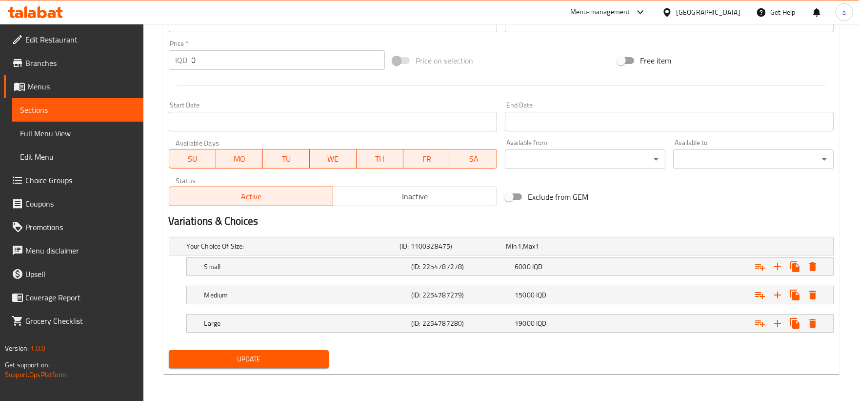
type textarea "عجينة بيتزا, صلصة بيتزا، شاورما دجاج,زيتون ,فلفل ,طماطم وجبنة موزاريلا"
click at [301, 358] on span "Update" at bounding box center [249, 359] width 145 height 12
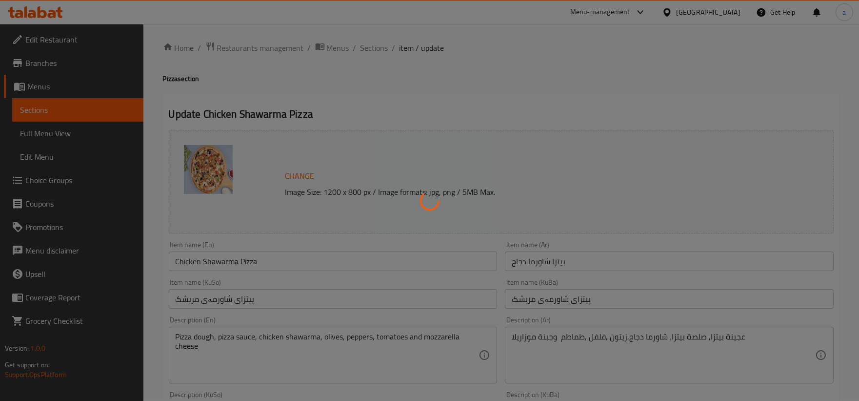
scroll to position [0, 0]
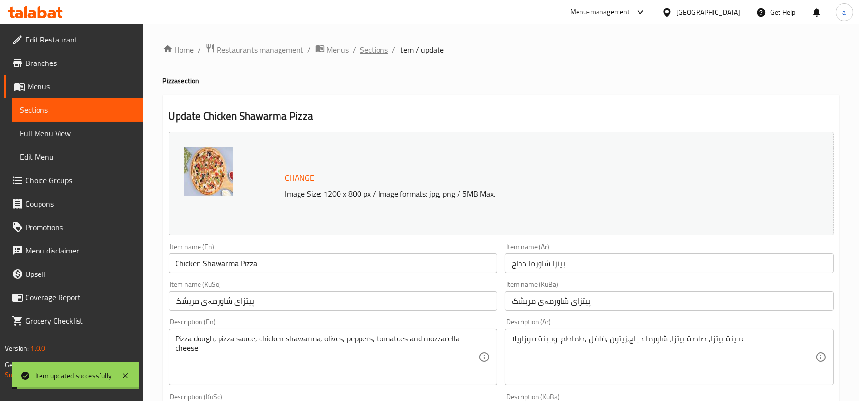
click at [374, 51] on span "Sections" at bounding box center [375, 50] width 28 height 12
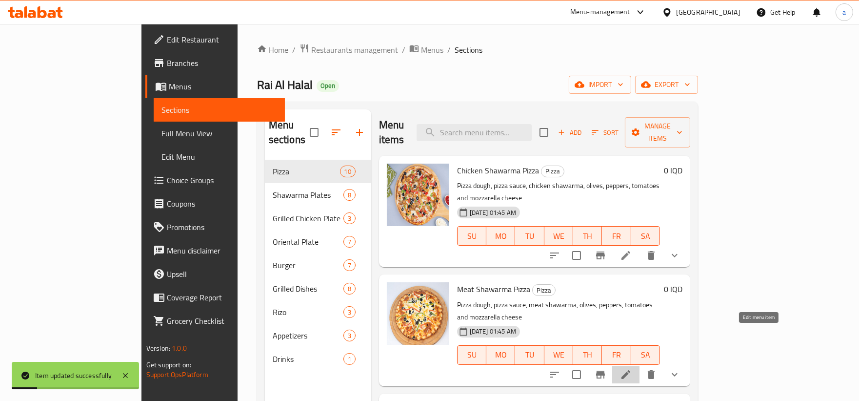
click at [630, 370] on icon at bounding box center [626, 374] width 9 height 9
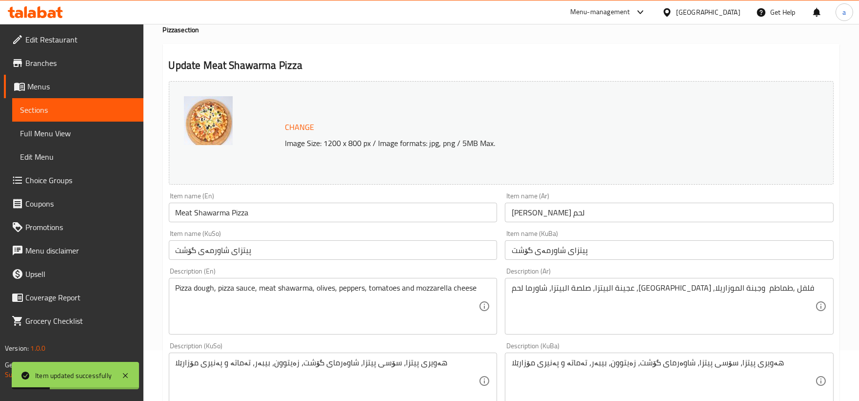
scroll to position [90, 0]
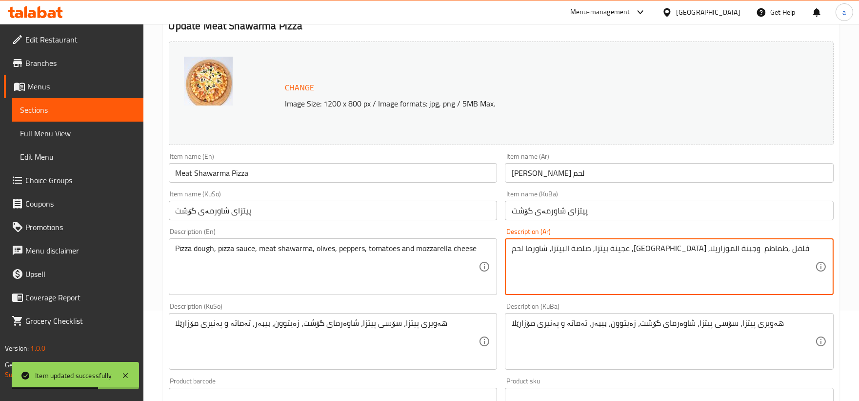
click at [685, 249] on textarea "عجينة بيتزا, صلصة البيتزا، شاورما لحم ,[GEOGRAPHIC_DATA] ,فلفل ,طماطم وجبنة الم…" at bounding box center [663, 266] width 303 height 46
click at [687, 250] on textarea "عجينة بيتزا, صلصة البيتزا، شاورما لحم ,[GEOGRAPHIC_DATA] ,فلفل ,طماطم وجبنة الم…" at bounding box center [663, 266] width 303 height 46
click at [536, 250] on textarea "عجينة بيتزا, صلصة بيتزا، شاورما لحم ,[GEOGRAPHIC_DATA] ,فلفل ,طماطم وجبنة الموز…" at bounding box center [663, 266] width 303 height 46
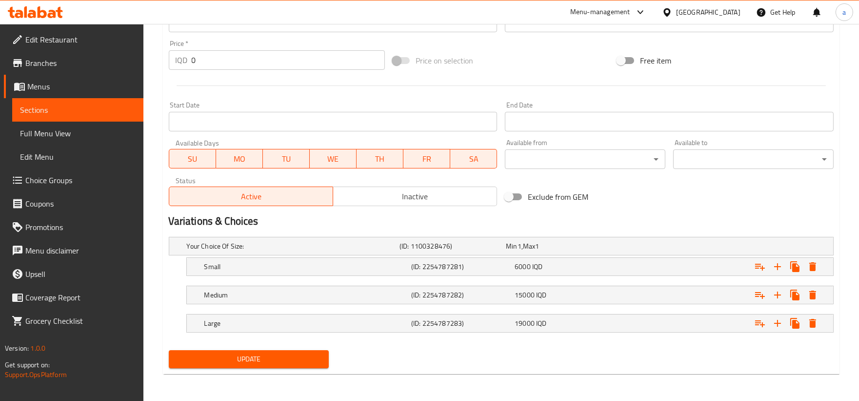
type textarea "عجينة بيتزا, صلصة بيتزا، شاورما لحم ,[GEOGRAPHIC_DATA] ,فلفل ,طماطم وجبنة موزار…"
click at [318, 354] on span "Update" at bounding box center [249, 359] width 145 height 12
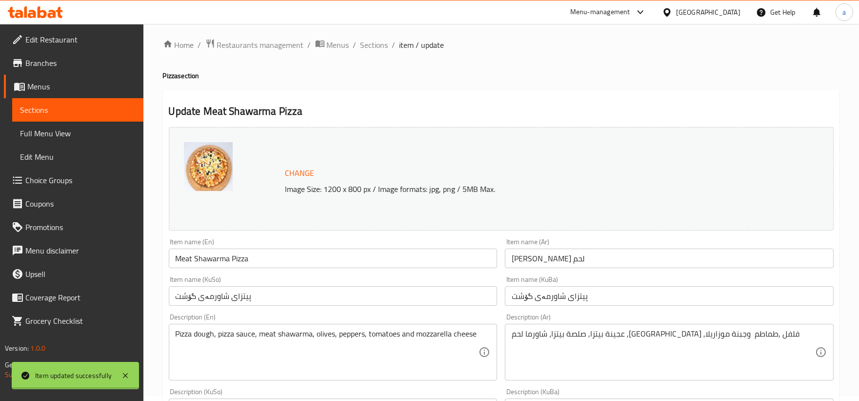
scroll to position [0, 0]
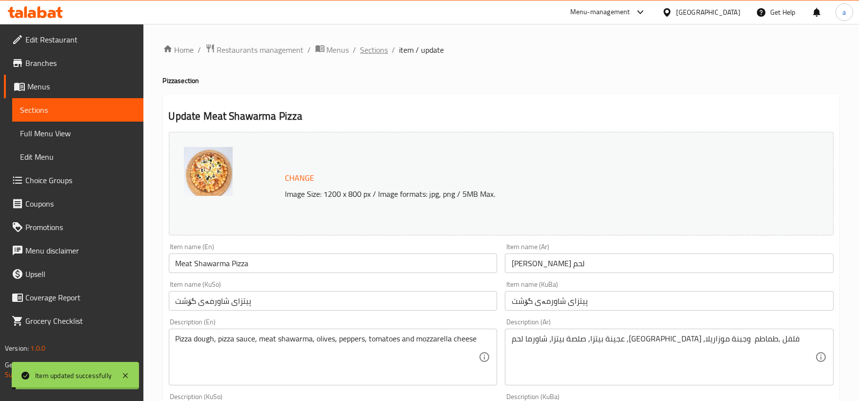
click at [368, 49] on span "Sections" at bounding box center [375, 50] width 28 height 12
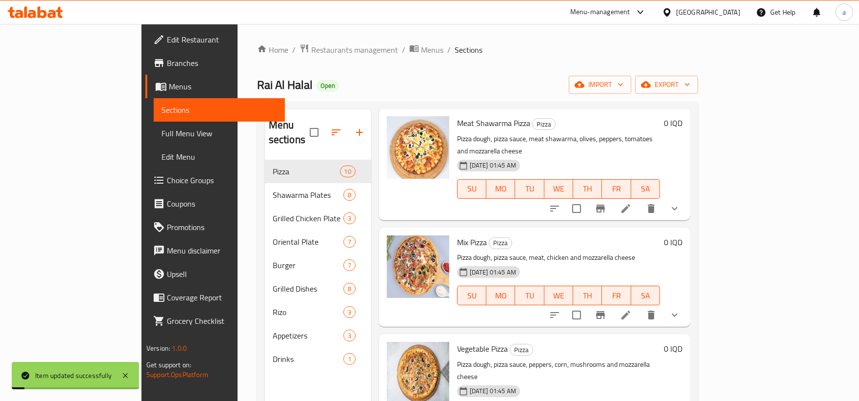
scroll to position [181, 0]
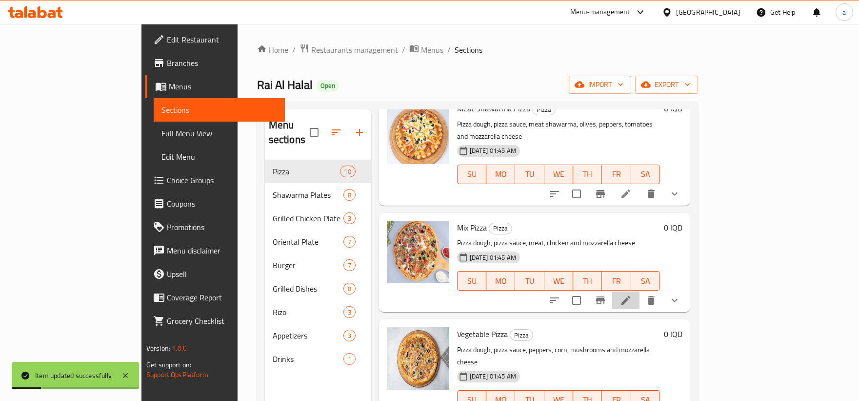
click at [640, 291] on li at bounding box center [625, 300] width 27 height 18
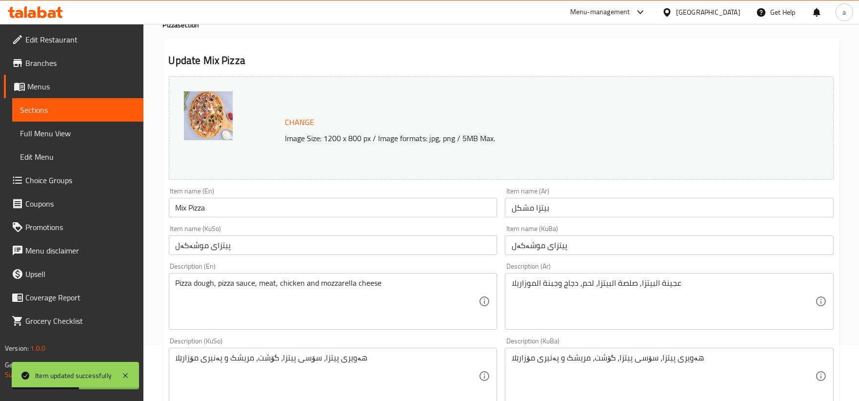
scroll to position [90, 0]
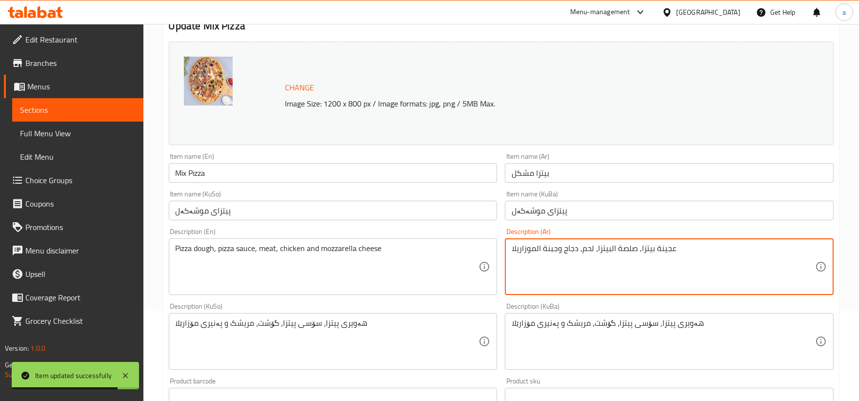
click at [610, 250] on textarea "عجينة بيتزا, صلصة البيتزا، لحم, دجاج وجبنة الموزاريلا" at bounding box center [663, 266] width 303 height 46
click at [536, 250] on textarea "عجينة بيتزا, صلصة بيتزا، لحم, دجاج وجبنة الموزاريلا" at bounding box center [663, 266] width 303 height 46
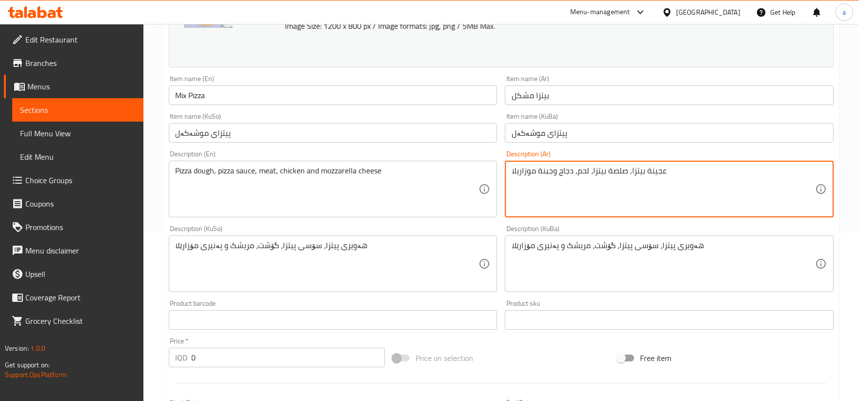
scroll to position [194, 0]
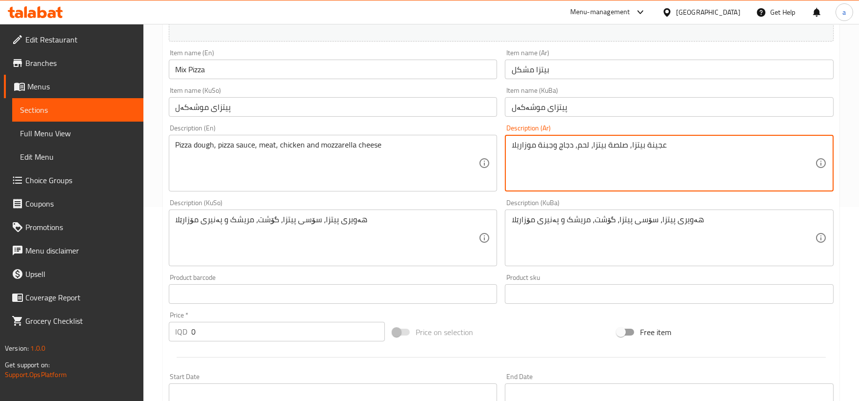
type textarea "عجينة بيتزا, صلصة بيتزا، لحم, دجاج وجبنة موزاريلا"
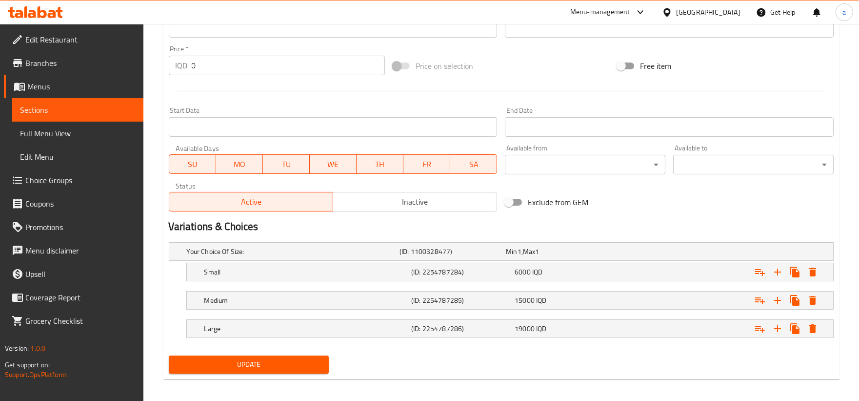
scroll to position [465, 0]
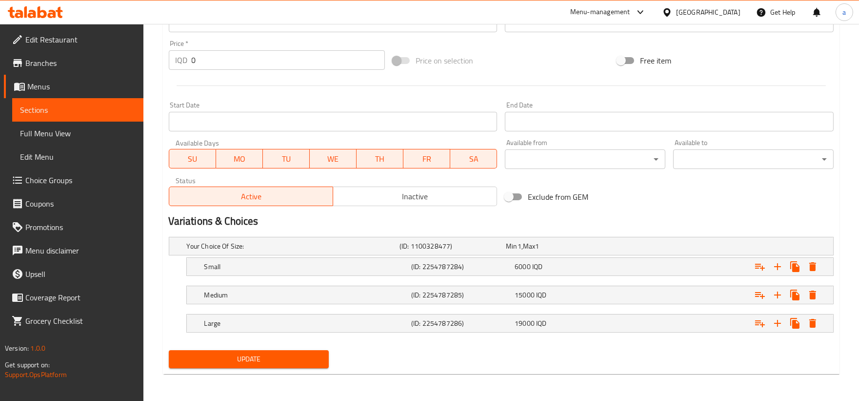
click at [313, 355] on span "Update" at bounding box center [249, 359] width 145 height 12
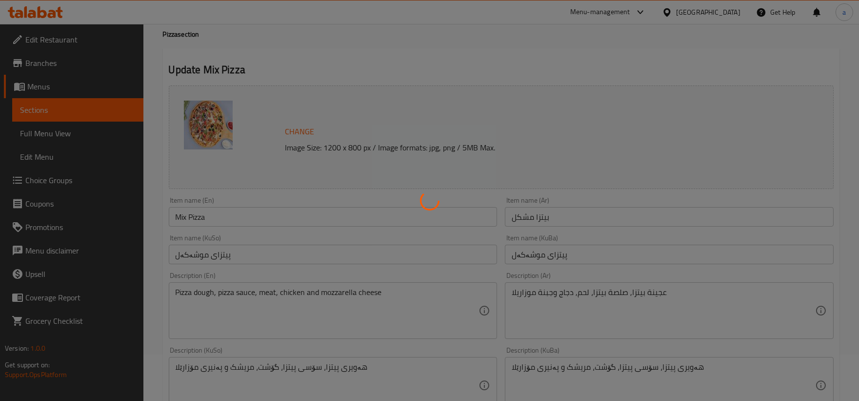
scroll to position [13, 0]
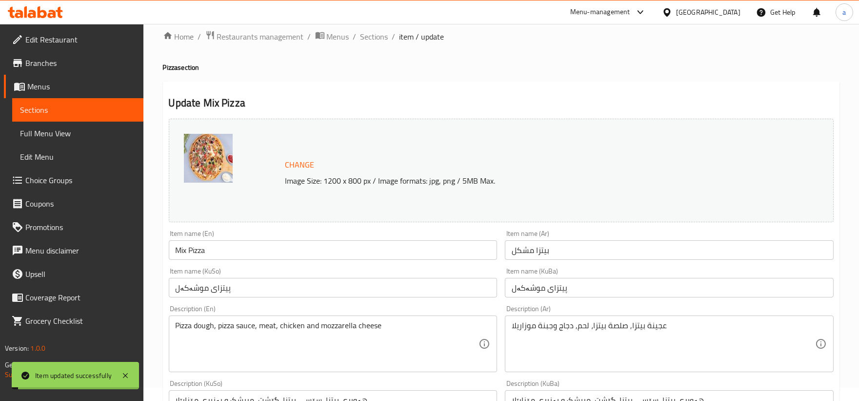
click at [381, 34] on span "Sections" at bounding box center [375, 37] width 28 height 12
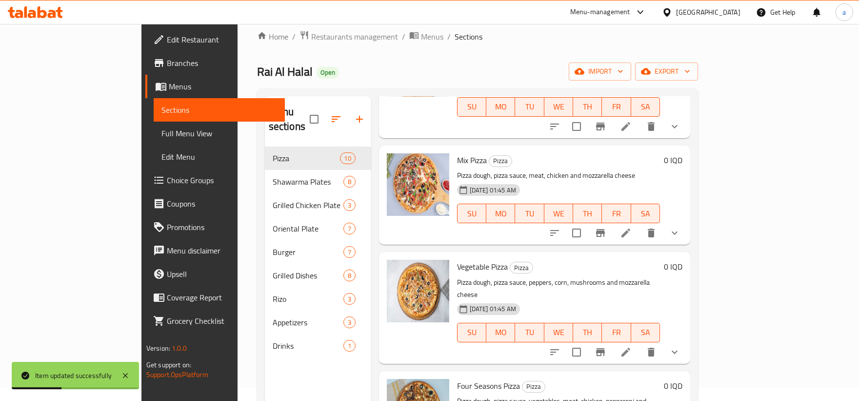
scroll to position [271, 0]
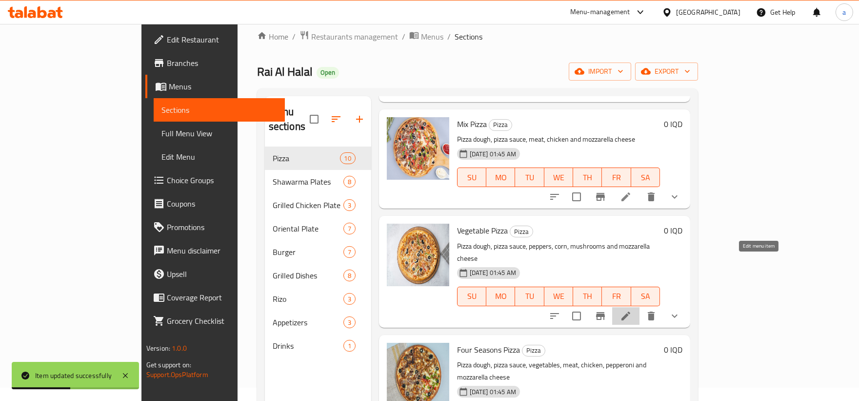
click at [630, 311] on icon at bounding box center [626, 315] width 9 height 9
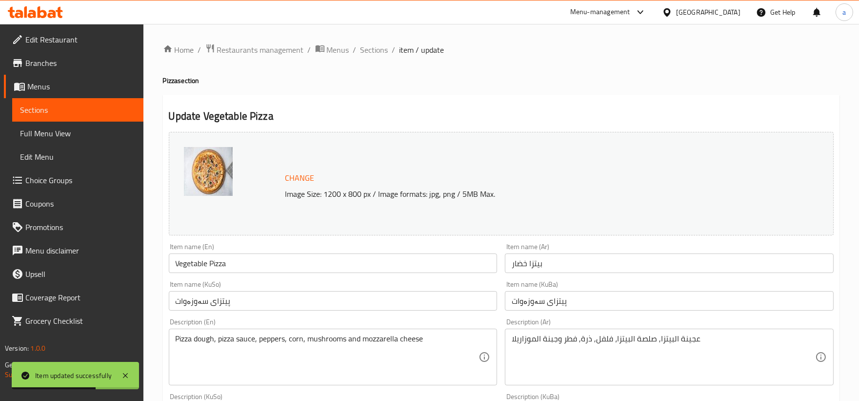
click at [379, 55] on span "Sections" at bounding box center [375, 50] width 28 height 12
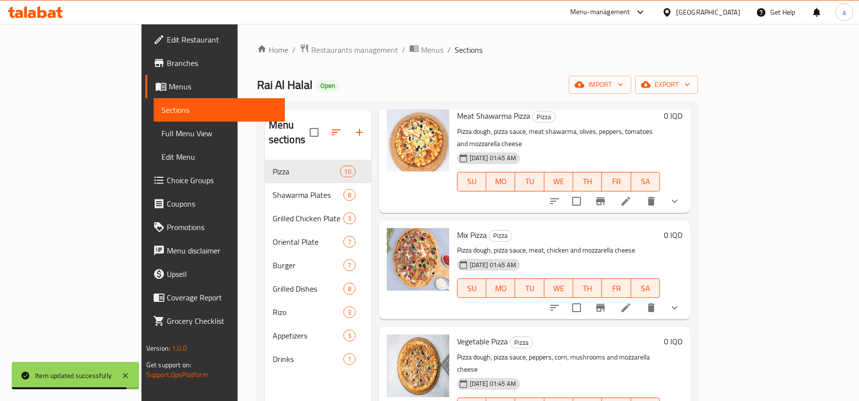
scroll to position [271, 0]
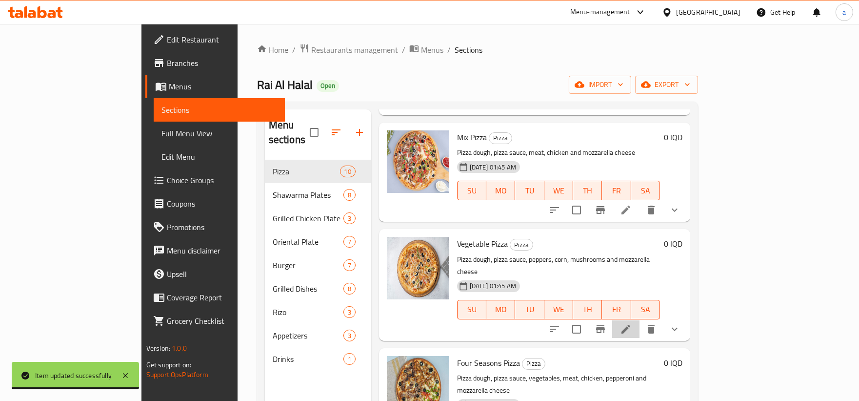
click at [632, 323] on icon at bounding box center [626, 329] width 12 height 12
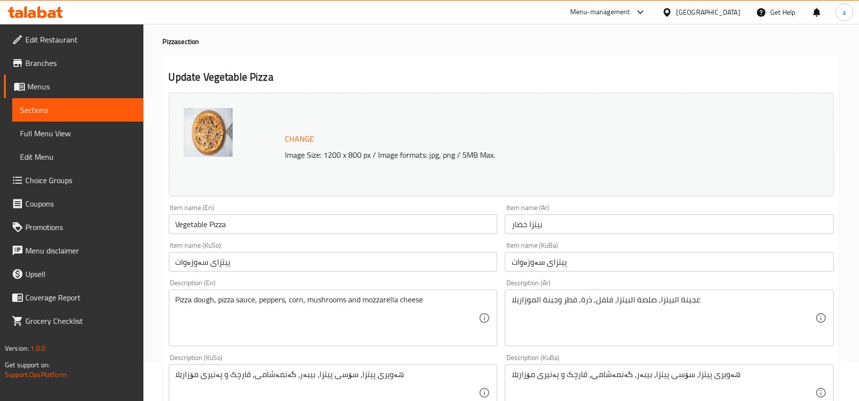
scroll to position [90, 0]
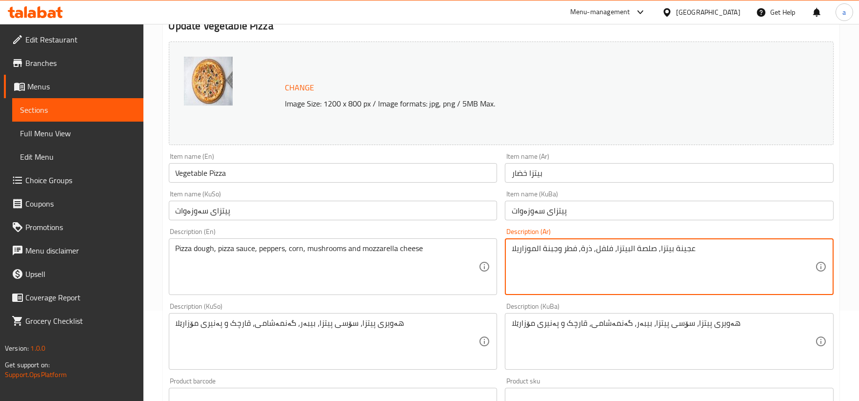
click at [627, 249] on textarea "عجينة بيتزا, صلصة البيتزا، فلفل, ذرة, فطر وجبنة الموزاريلا" at bounding box center [663, 266] width 303 height 46
click at [628, 251] on textarea "عجينة بيتزا, صلصة البيتزا، فلفل, ذرة, فطر وجبنة الموزاريلا" at bounding box center [663, 266] width 303 height 46
click at [535, 249] on textarea "عجينة بيتزا, صلصة بيتزا، فلفل, ذرة, فطر وجبنة الموزاريلا" at bounding box center [663, 266] width 303 height 46
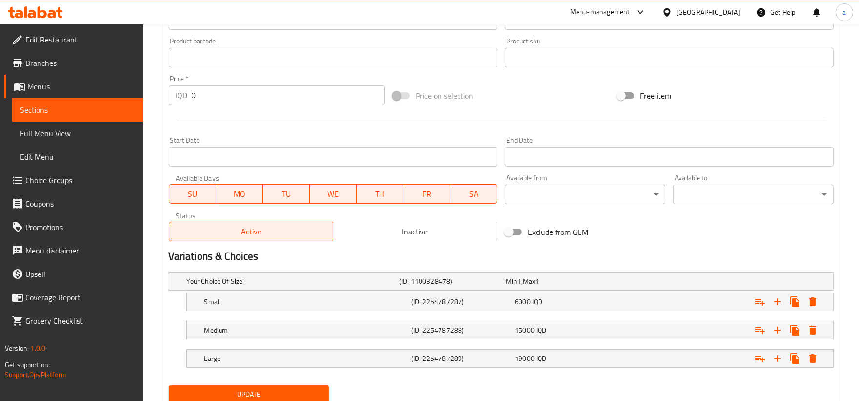
scroll to position [451, 0]
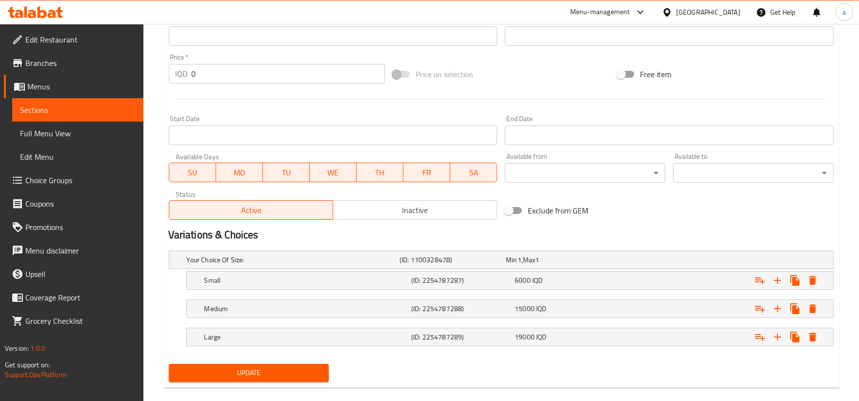
type textarea "عجينة بيتزا, صلصة بيتزا، فلفل, ذرة, فطر وجبنة موزاريلا"
click at [305, 372] on span "Update" at bounding box center [249, 372] width 145 height 12
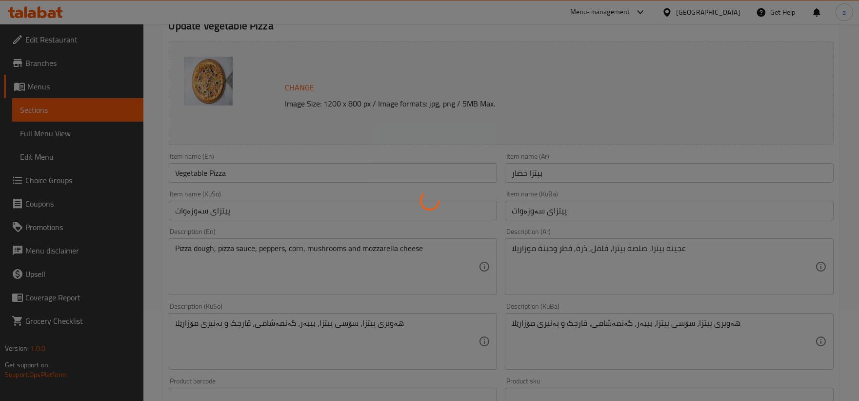
scroll to position [0, 0]
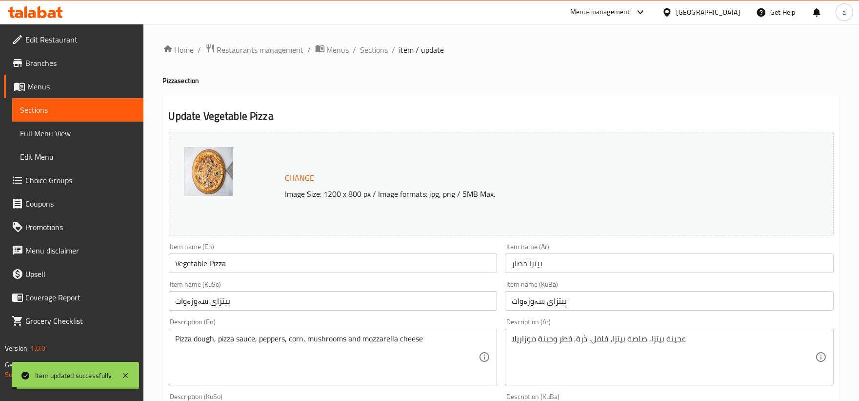
click at [375, 52] on span "Sections" at bounding box center [375, 50] width 28 height 12
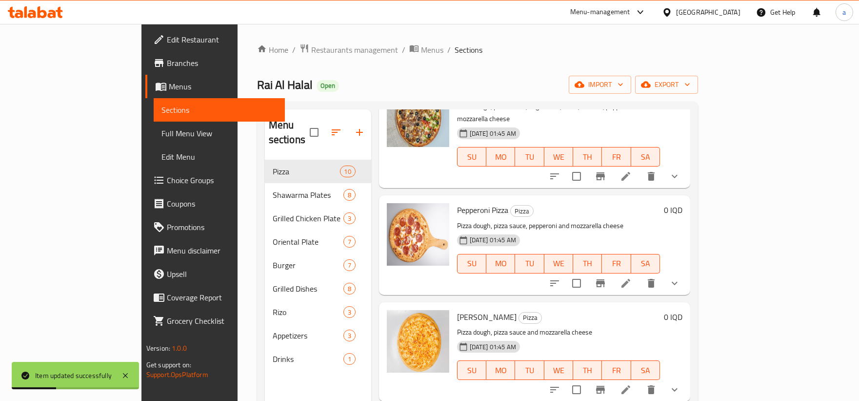
scroll to position [451, 0]
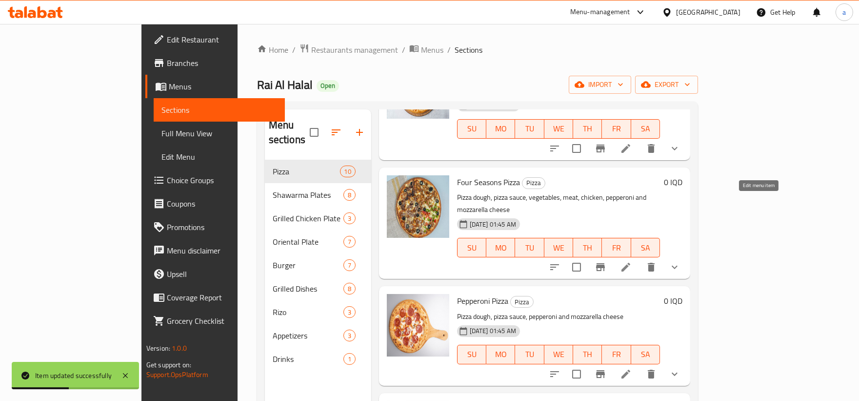
click at [632, 261] on icon at bounding box center [626, 267] width 12 height 12
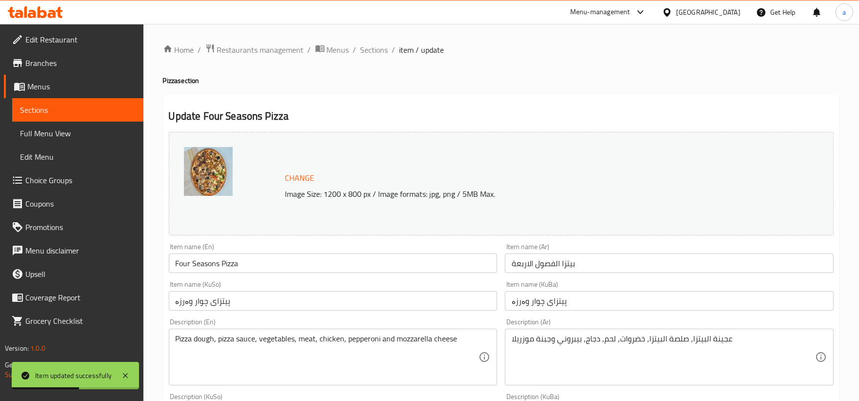
scroll to position [90, 0]
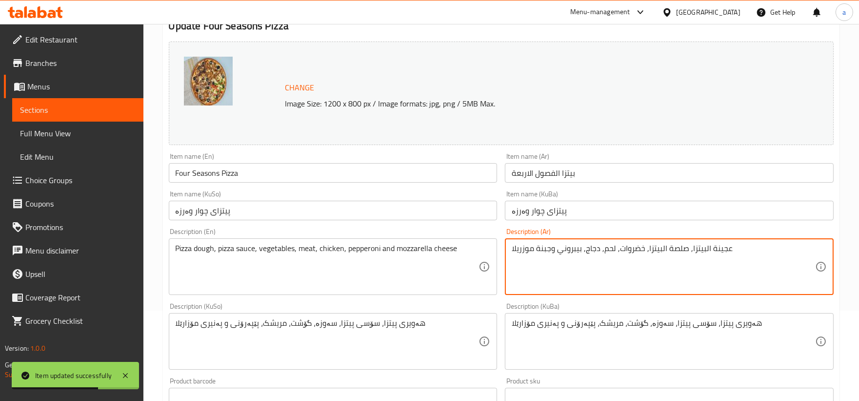
click at [704, 250] on textarea "عجينة البيتزا, صلصة البيتزا, خضروات, لحم, دجاج, بيبروني وجبنة موزريلا" at bounding box center [663, 266] width 303 height 46
click at [659, 251] on textarea "عجينة بيتزا, صلصة البيتزا, خضروات, لحم, دجاج, بيبروني وجبنة موزريلا" at bounding box center [663, 266] width 303 height 46
click at [661, 251] on textarea "عجينة بيتزا, صلصة البيتزا, خضروات, لحم, دجاج, بيبروني وجبنة موزريلا" at bounding box center [663, 266] width 303 height 46
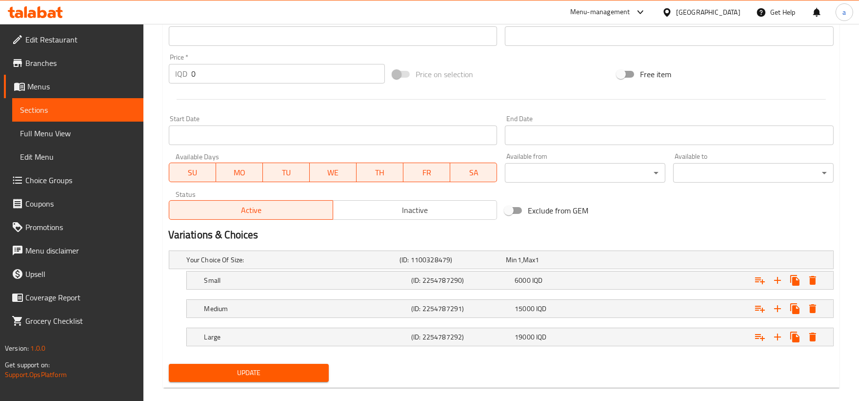
scroll to position [465, 0]
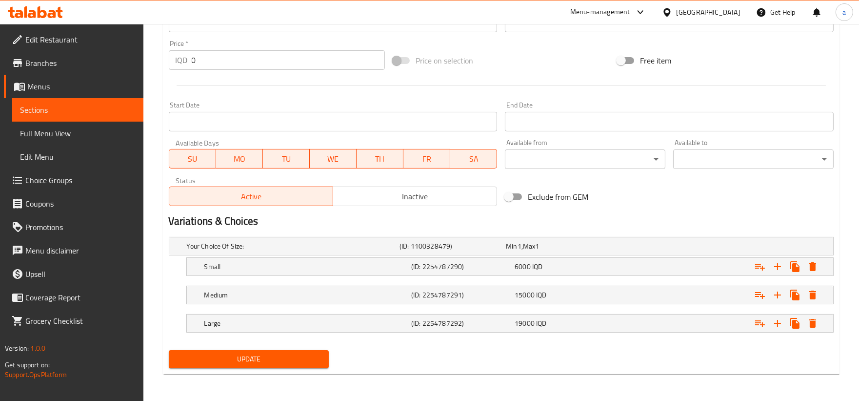
type textarea "عجينة بيتزا, صلصة بيتزا, خضروات, لحم, دجاج, بيبروني وجبنة موزريلا"
click at [255, 361] on span "Update" at bounding box center [249, 359] width 145 height 12
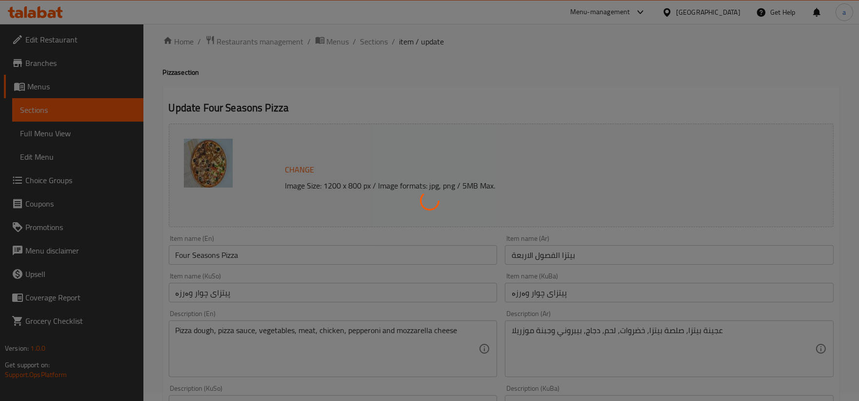
scroll to position [0, 0]
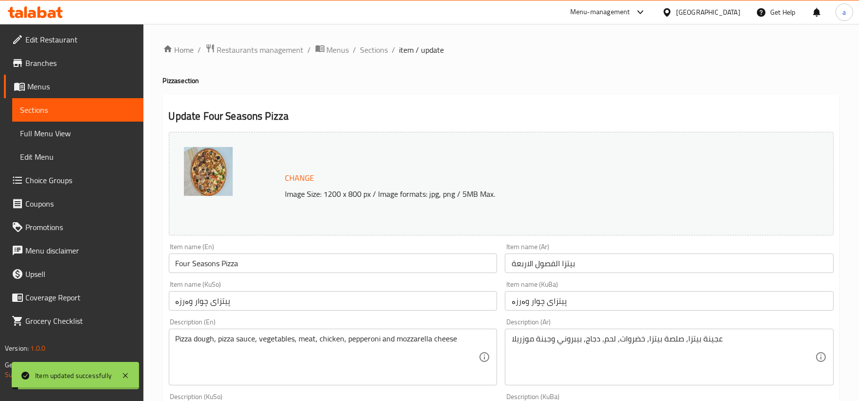
click at [363, 52] on span "Sections" at bounding box center [375, 50] width 28 height 12
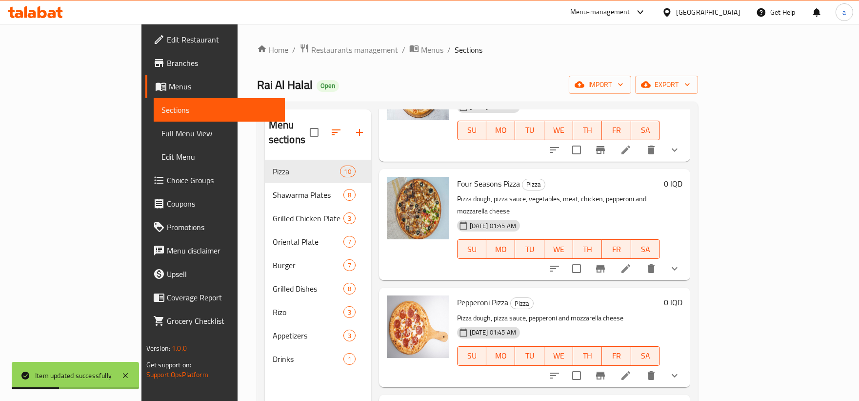
scroll to position [542, 0]
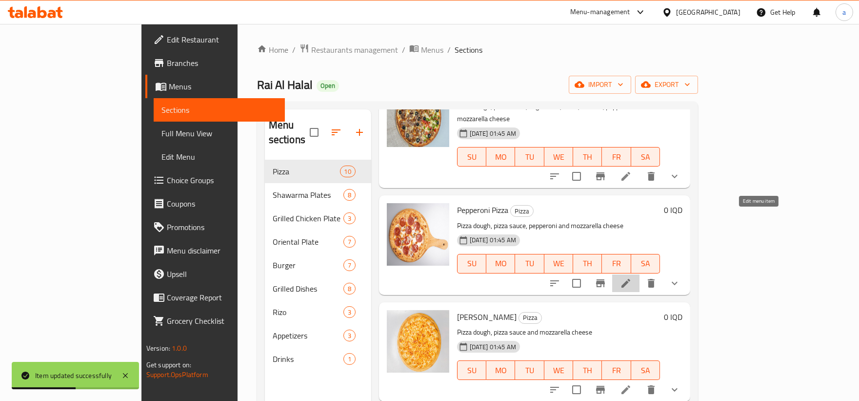
click at [632, 277] on icon at bounding box center [626, 283] width 12 height 12
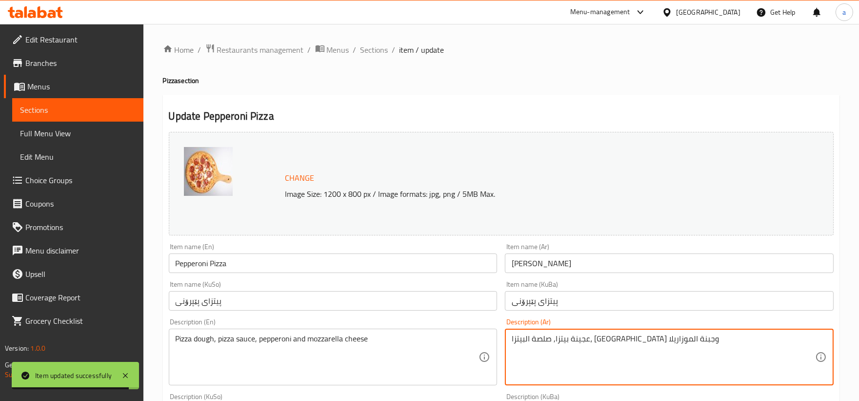
click at [606, 343] on textarea "عجينة بيتزا, صلصة البيتزا، [GEOGRAPHIC_DATA] وجبنة الموزاريلا" at bounding box center [663, 357] width 303 height 46
click at [535, 342] on textarea "عجينة بيتزا, صلصة بيتزا، [GEOGRAPHIC_DATA] وجبنة الموزاريلا" at bounding box center [663, 357] width 303 height 46
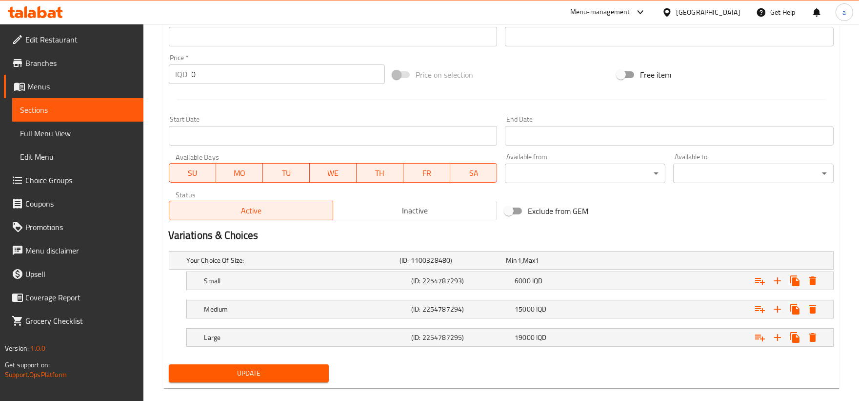
scroll to position [451, 0]
type textarea "عجينة بيتزا, صلصة بيتزا، [GEOGRAPHIC_DATA] وجبنة موزاريلا"
click at [317, 373] on span "Update" at bounding box center [249, 372] width 145 height 12
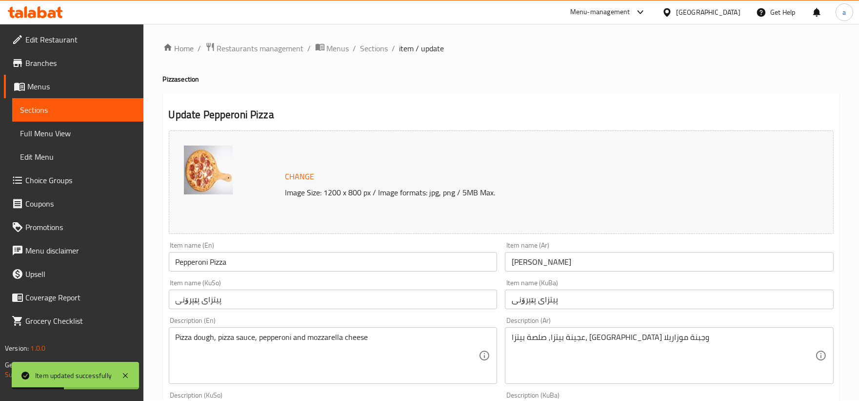
scroll to position [0, 0]
click at [380, 53] on span "Sections" at bounding box center [375, 50] width 28 height 12
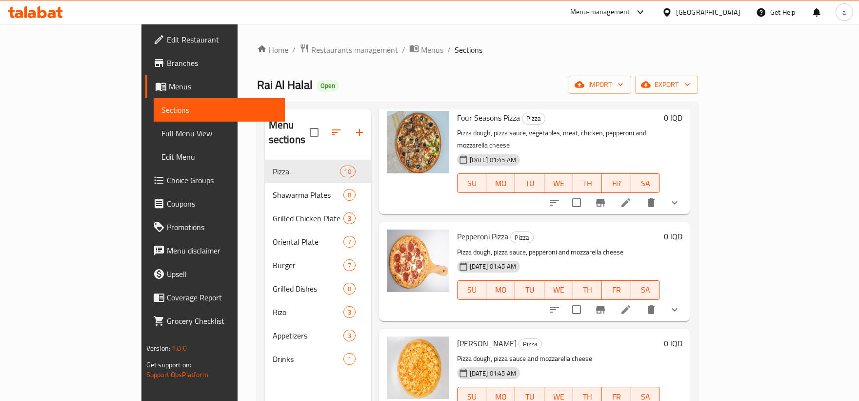
scroll to position [542, 0]
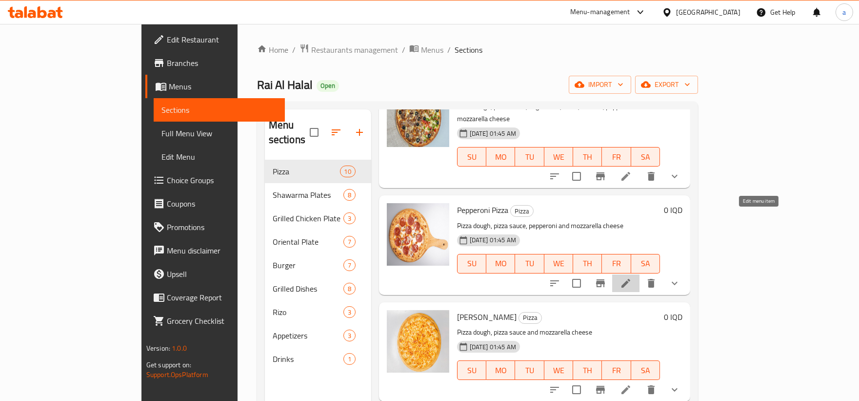
click at [632, 277] on icon at bounding box center [626, 283] width 12 height 12
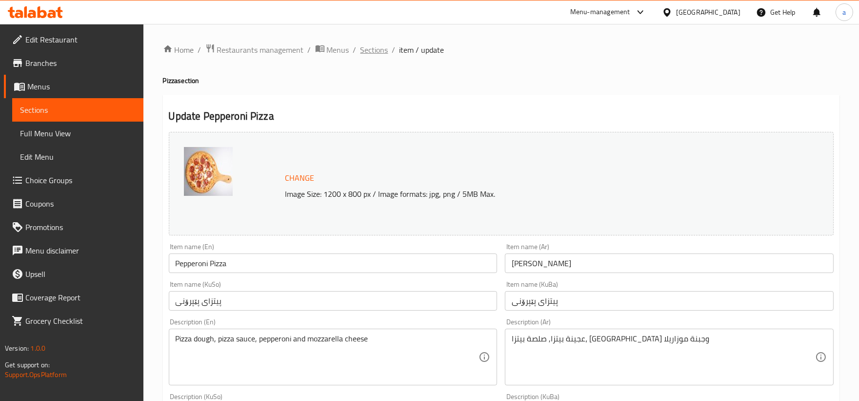
click at [373, 55] on span "Sections" at bounding box center [375, 50] width 28 height 12
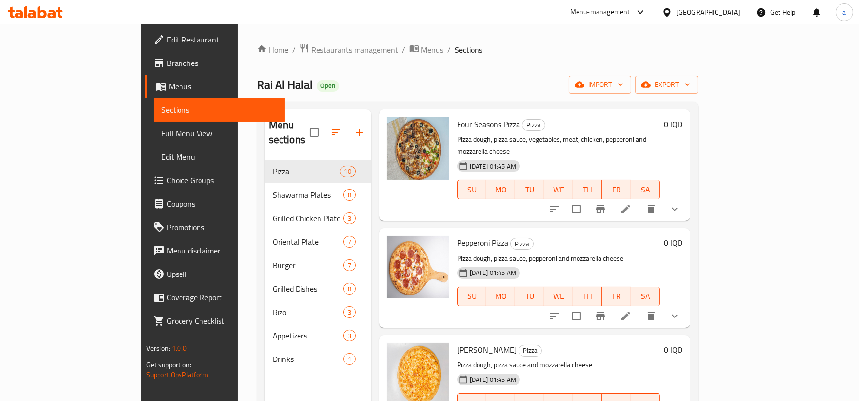
scroll to position [542, 0]
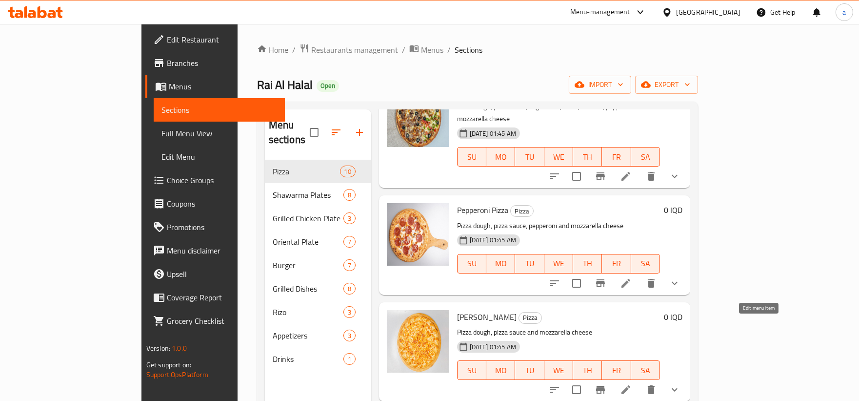
click at [630, 385] on icon at bounding box center [626, 389] width 9 height 9
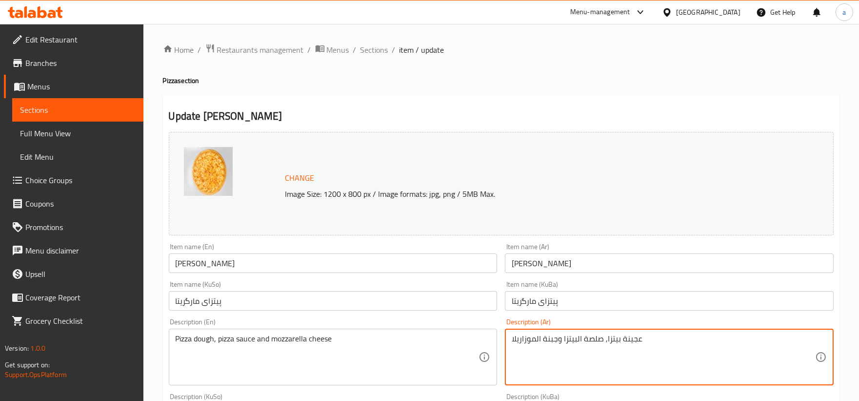
click at [576, 340] on textarea "عجينة بيتزا, صلصة البيتزا وجبنة الموزاريلا" at bounding box center [663, 357] width 303 height 46
click at [537, 339] on textarea "عجينة بيتزا, صلصة بيتزا وجبنة الموزاريلا" at bounding box center [663, 357] width 303 height 46
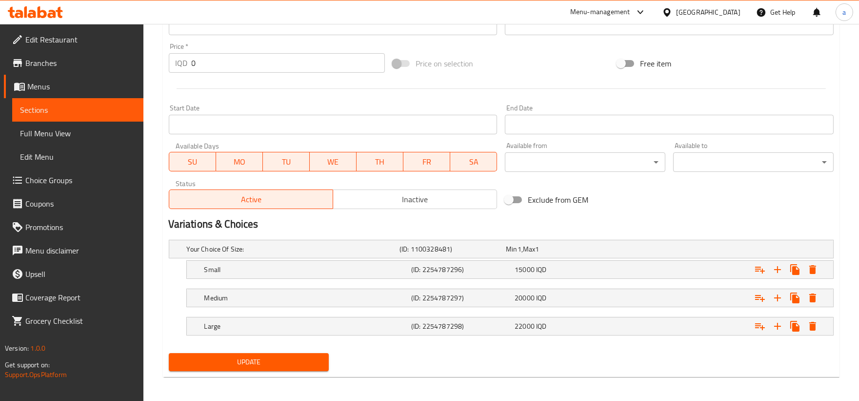
scroll to position [465, 0]
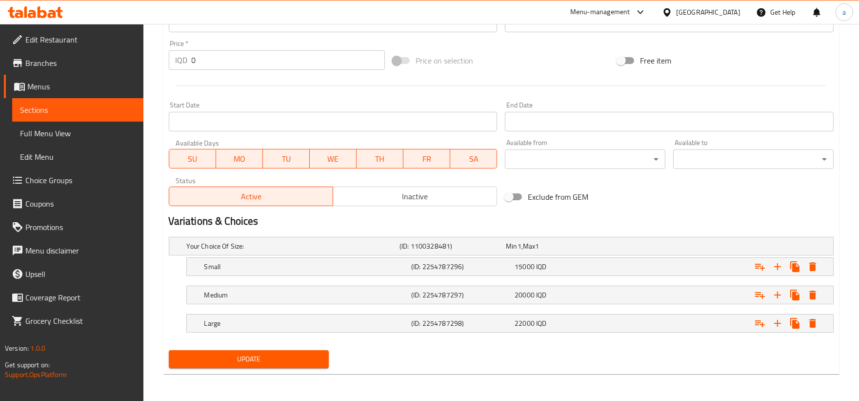
type textarea "عجينة بيتزا, صلصة بيتزا وجبنة موزاريلا"
click at [319, 359] on span "Update" at bounding box center [249, 359] width 145 height 12
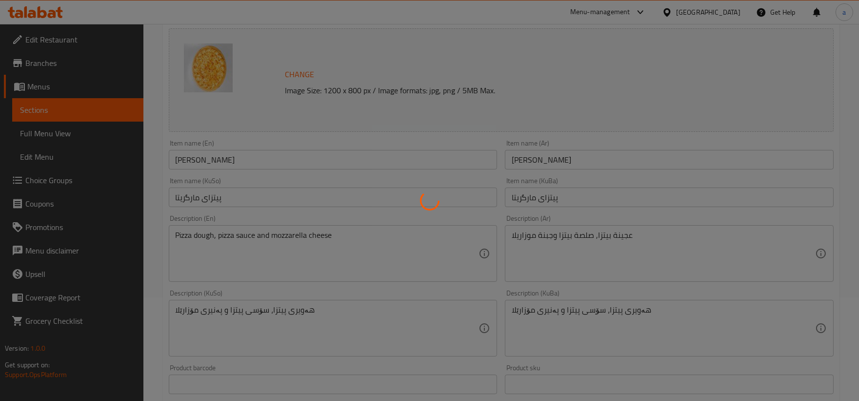
scroll to position [0, 0]
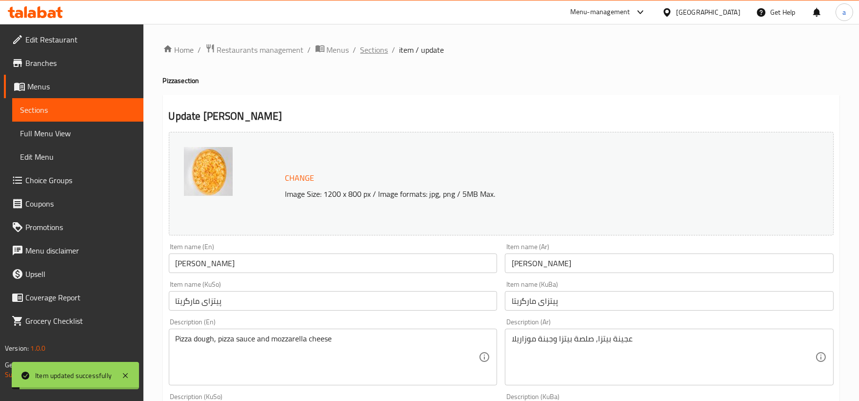
click at [380, 50] on span "Sections" at bounding box center [375, 50] width 28 height 12
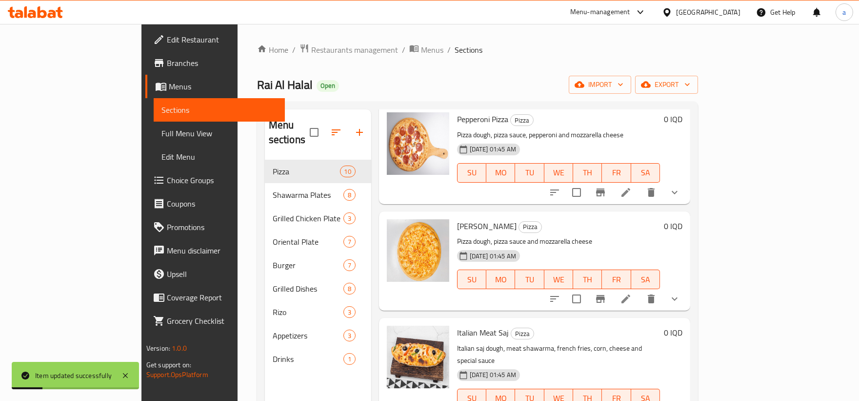
scroll to position [689, 0]
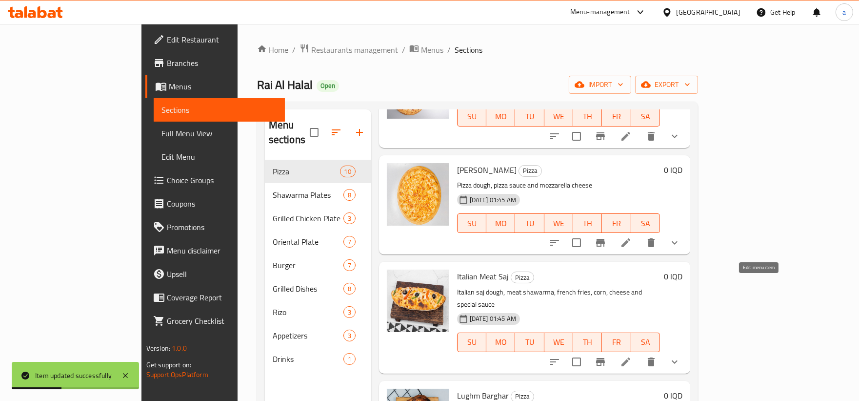
click at [632, 356] on icon at bounding box center [626, 362] width 12 height 12
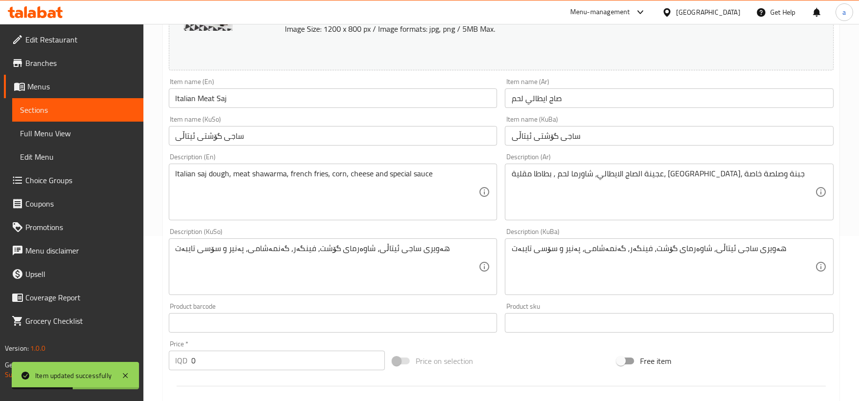
scroll to position [181, 0]
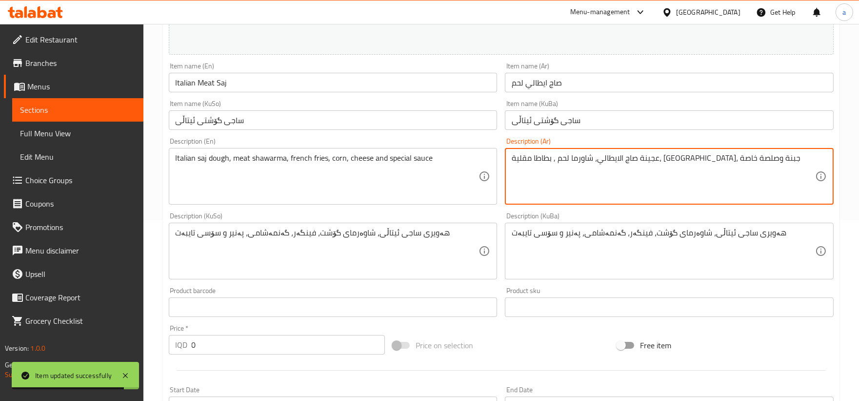
click at [696, 161] on textarea "عجينة صاج الايطالي، شاورما لحم , بطاطا مقلية، [GEOGRAPHIC_DATA]، جبنة وصلصة خاصة" at bounding box center [663, 176] width 303 height 46
click at [685, 159] on textarea "عجينة صاج ايطالي، شاورما لحم , بطاطا مقلية، [GEOGRAPHIC_DATA]، جبنة وصلصة خاصة" at bounding box center [663, 176] width 303 height 46
type textarea "عجينة صاج ايطالي، شاورما لحم , بطاطا مقلية، [GEOGRAPHIC_DATA]، جبنة وصلصة خاصة"
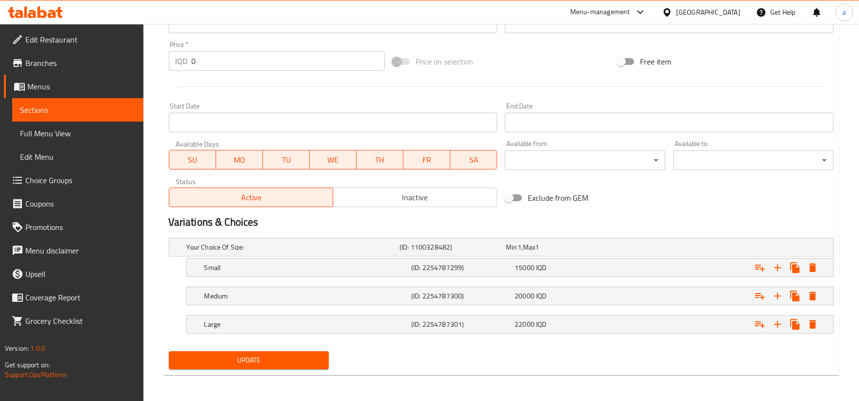
scroll to position [465, 0]
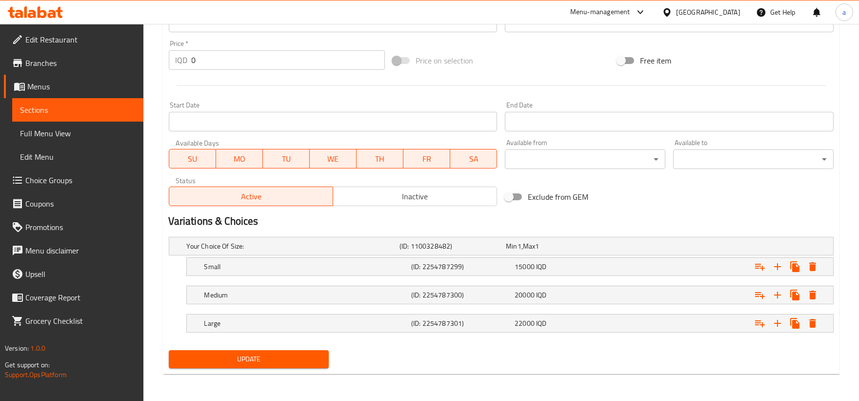
click at [309, 354] on span "Update" at bounding box center [249, 359] width 145 height 12
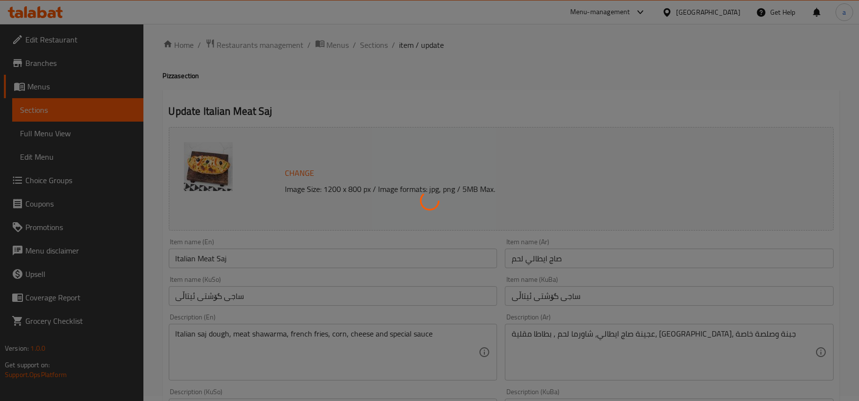
scroll to position [0, 0]
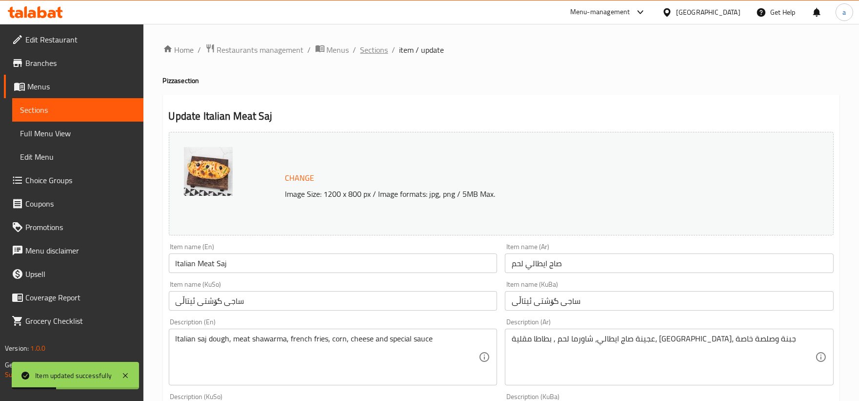
click at [378, 51] on span "Sections" at bounding box center [375, 50] width 28 height 12
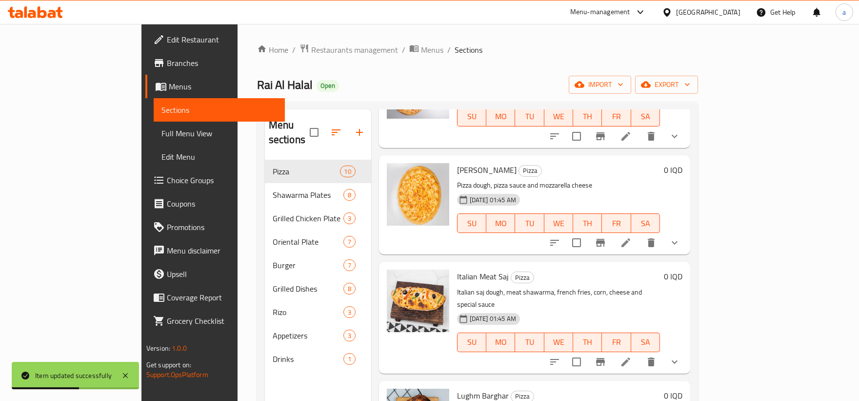
scroll to position [137, 0]
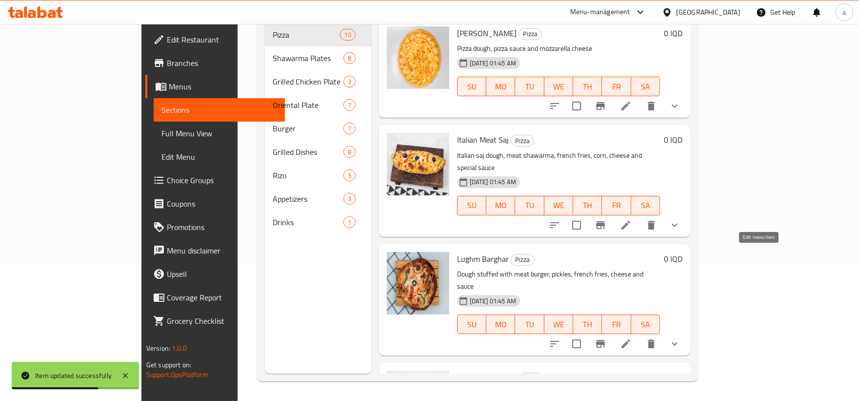
click at [632, 338] on icon at bounding box center [626, 344] width 12 height 12
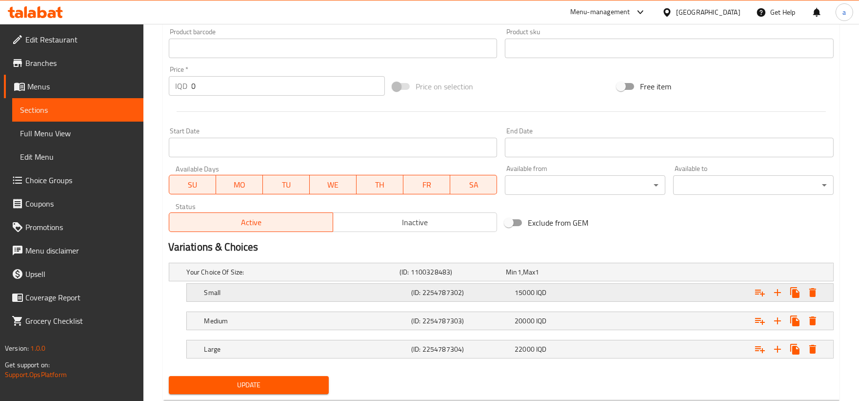
scroll to position [465, 0]
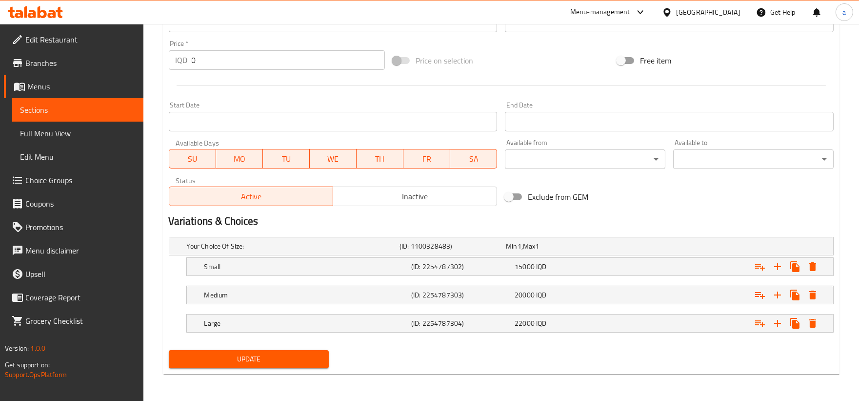
click at [299, 354] on span "Update" at bounding box center [249, 359] width 145 height 12
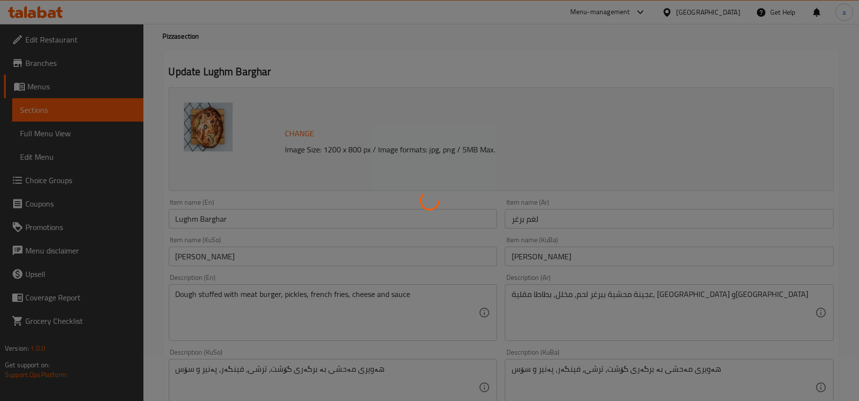
scroll to position [0, 0]
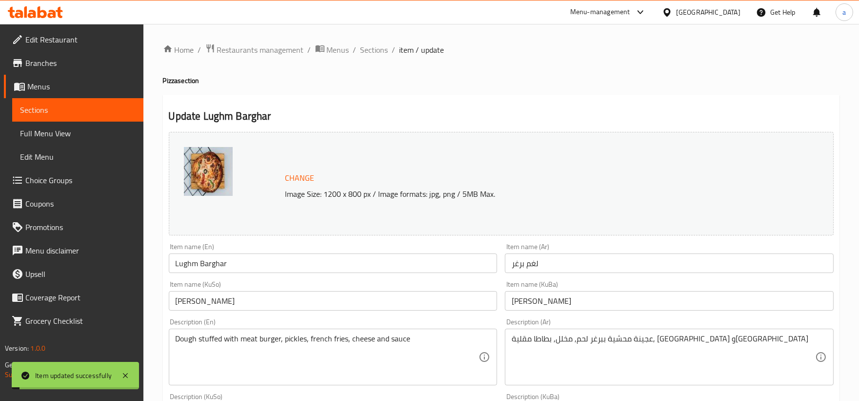
click at [363, 51] on span "Sections" at bounding box center [375, 50] width 28 height 12
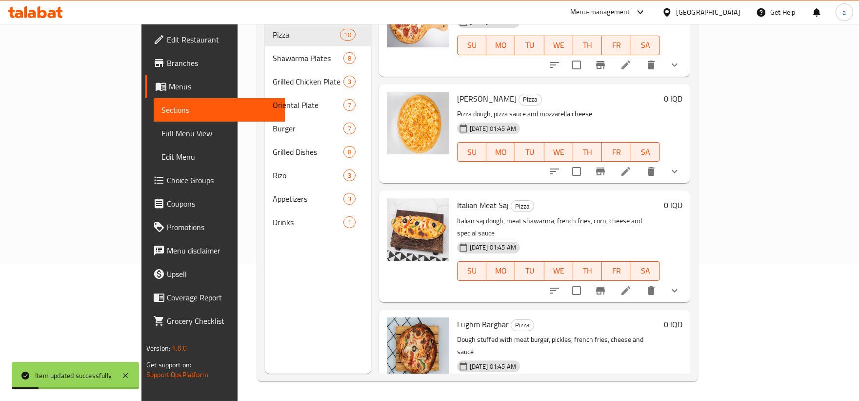
scroll to position [689, 0]
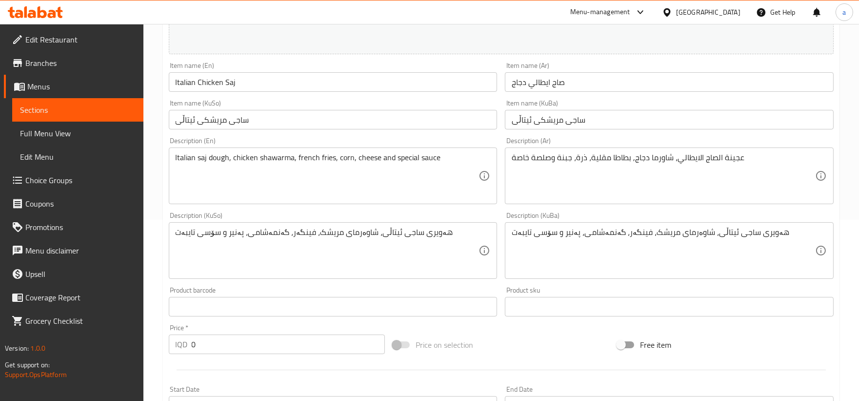
scroll to position [181, 0]
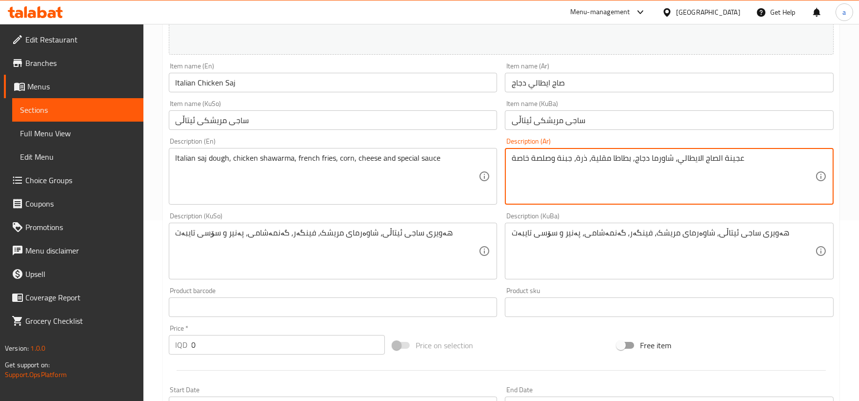
click at [715, 161] on textarea "عجينة الصاج الايطالي، شاورما دجاج, بطاطا مقلية، ذرة، جبنة وصلصة خاصة" at bounding box center [663, 176] width 303 height 46
click at [696, 159] on textarea "عجينة صاج الايطالي، شاورما دجاج, بطاطا مقلية، [GEOGRAPHIC_DATA]، جبنة وصلصة خاصة" at bounding box center [663, 176] width 303 height 46
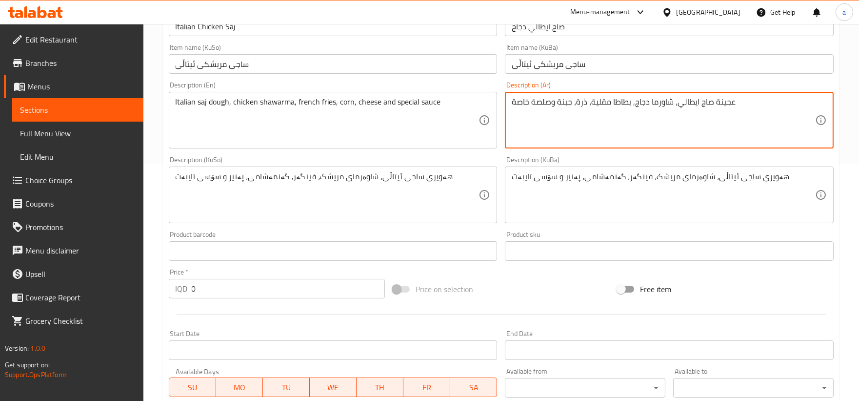
scroll to position [465, 0]
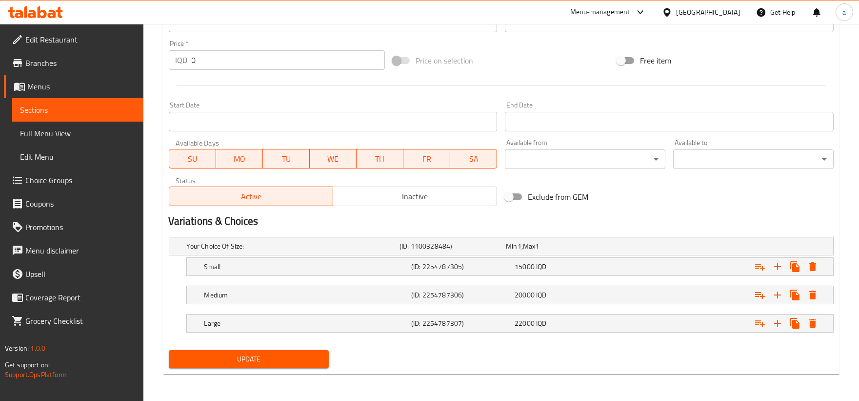
type textarea "عجينة صاج ايطالي، شاورما دجاج, بطاطا مقلية، ذرة، جبنة وصلصة خاصة"
click at [308, 358] on span "Update" at bounding box center [249, 359] width 145 height 12
click at [283, 354] on span "Update" at bounding box center [249, 359] width 145 height 12
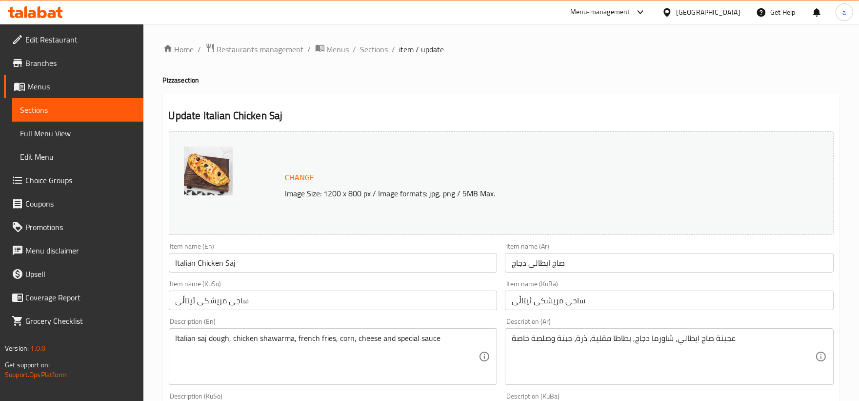
scroll to position [0, 0]
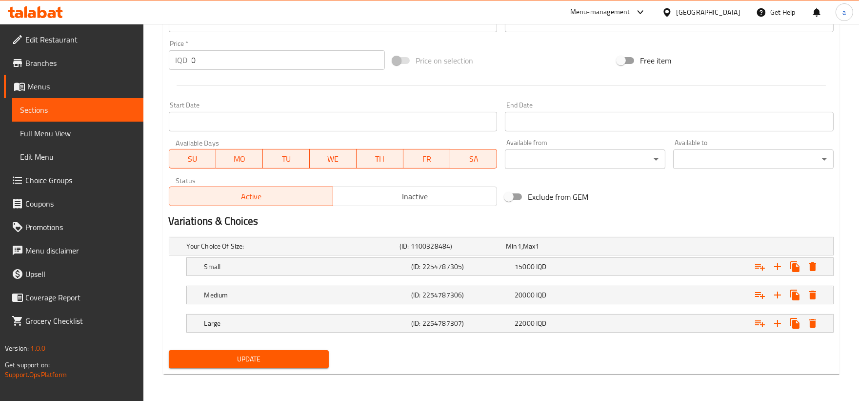
click at [255, 356] on span "Update" at bounding box center [249, 359] width 145 height 12
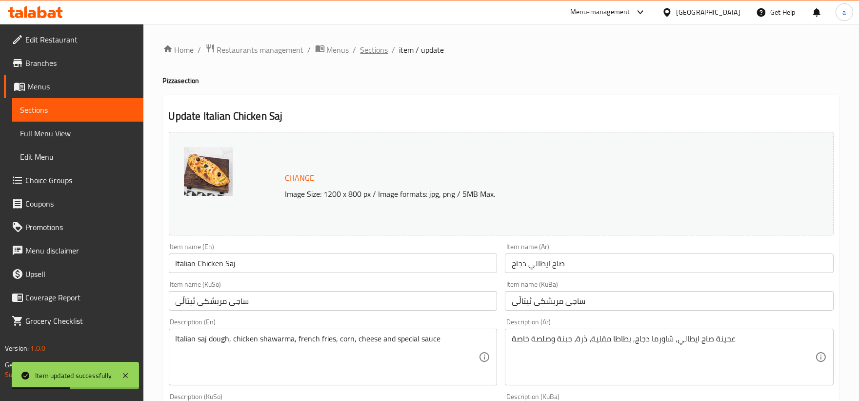
click at [380, 54] on span "Sections" at bounding box center [375, 50] width 28 height 12
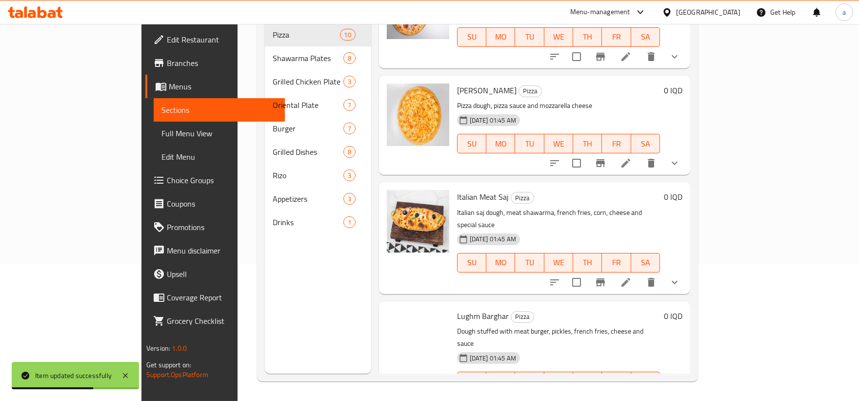
scroll to position [632, 0]
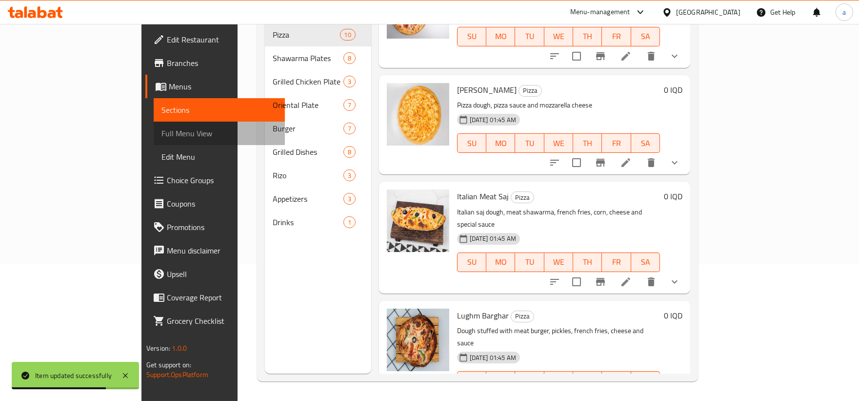
click at [154, 141] on link "Full Menu View" at bounding box center [219, 132] width 131 height 23
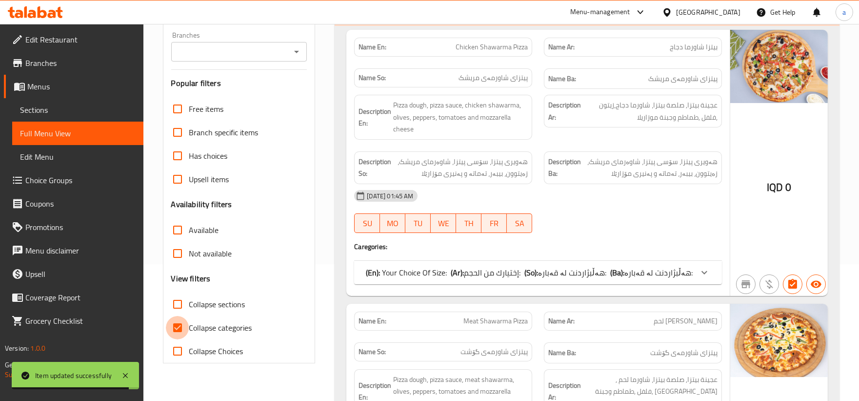
click at [177, 322] on input "Collapse categories" at bounding box center [177, 327] width 23 height 23
checkbox input "false"
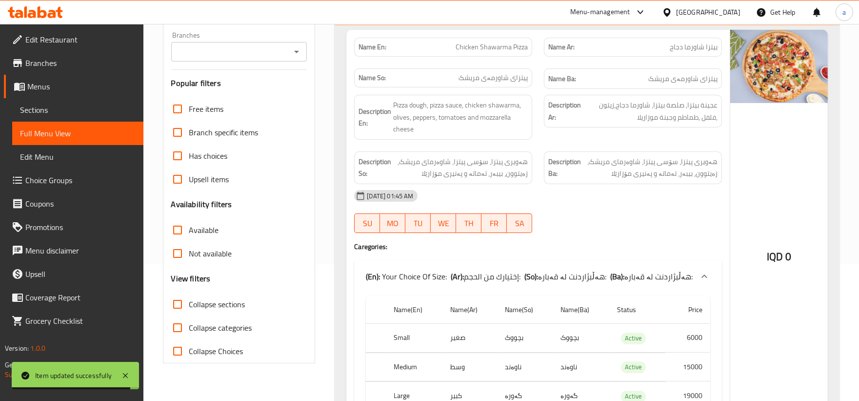
click at [176, 305] on input "Collapse sections" at bounding box center [177, 303] width 23 height 23
checkbox input "true"
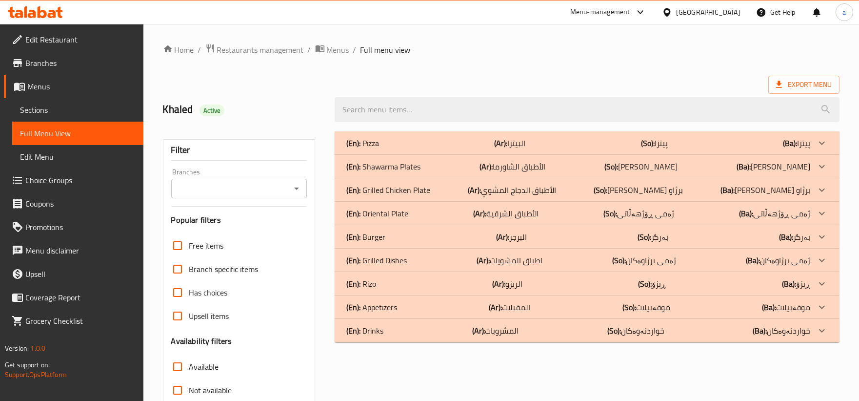
click at [439, 142] on div "(En): Pizza (Ar): البيتزا (So): پیتزا (Ba): پیتزا" at bounding box center [578, 143] width 464 height 12
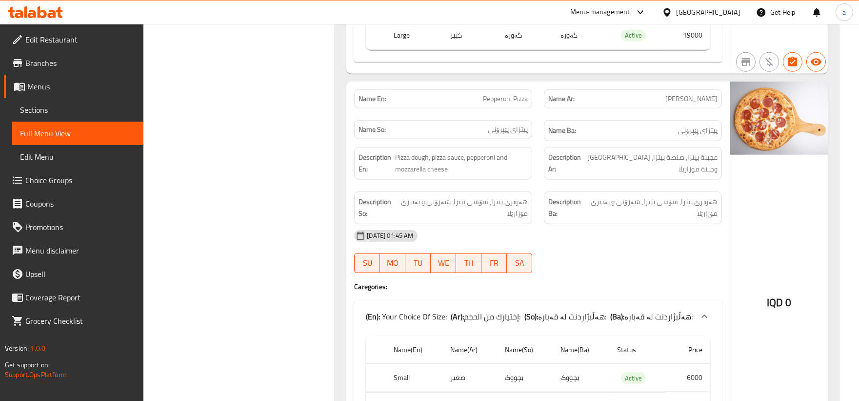
scroll to position [1658, 0]
